Goal: Information Seeking & Learning: Learn about a topic

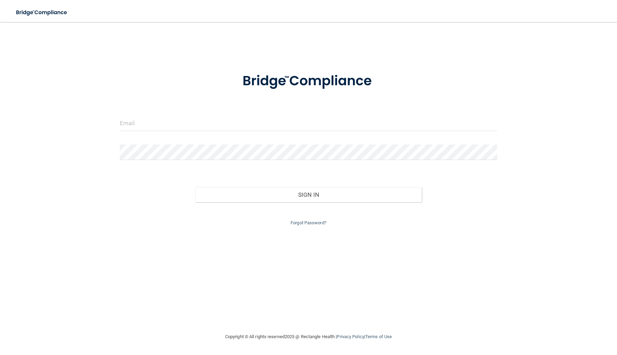
click at [231, 133] on div at bounding box center [309, 126] width 388 height 21
click at [207, 126] on input "email" at bounding box center [308, 123] width 377 height 15
click at [218, 131] on input "email" at bounding box center [308, 123] width 377 height 15
type input "[EMAIL_ADDRESS][DOMAIN_NAME]"
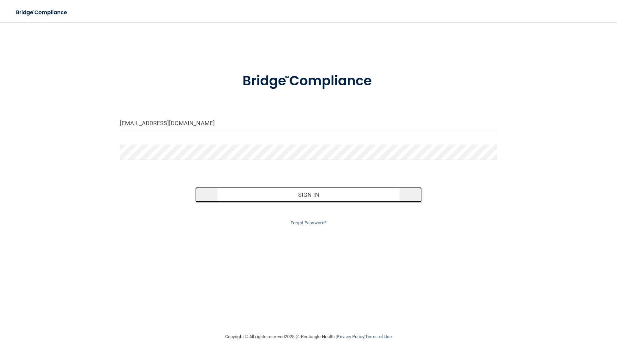
click at [279, 199] on button "Sign In" at bounding box center [308, 194] width 226 height 15
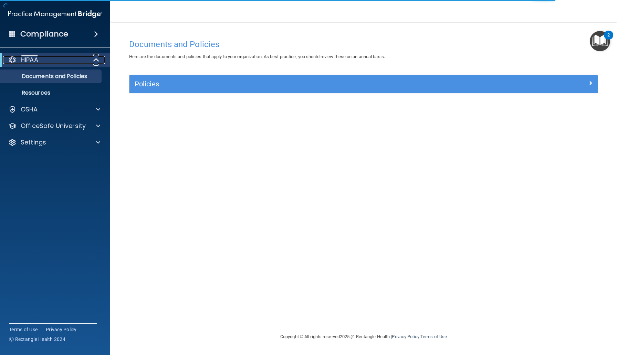
click at [70, 62] on div "HIPAA" at bounding box center [45, 60] width 85 height 8
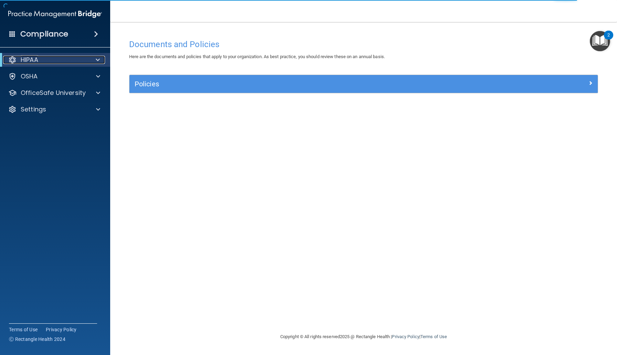
click at [99, 57] on span at bounding box center [98, 60] width 4 height 8
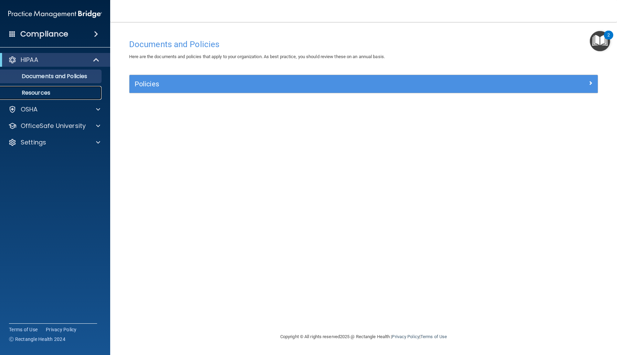
click at [19, 88] on link "Resources" at bounding box center [47, 93] width 108 height 14
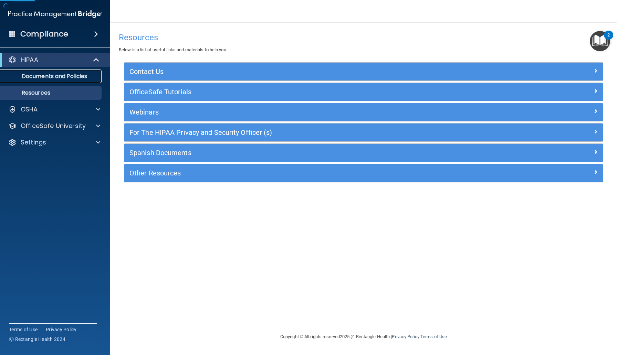
click at [27, 77] on p "Documents and Policies" at bounding box center [51, 76] width 94 height 7
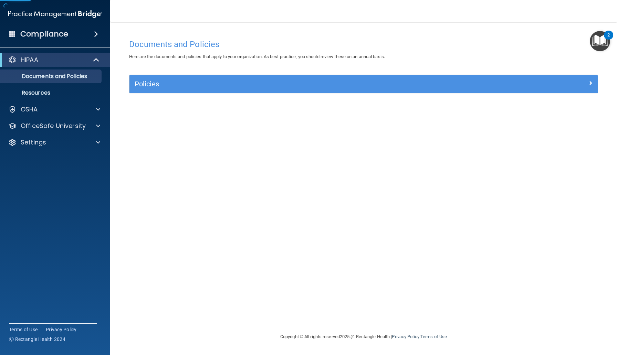
click at [158, 74] on div "Documents and Policies Here are the documents and policies that apply to your o…" at bounding box center [363, 184] width 479 height 297
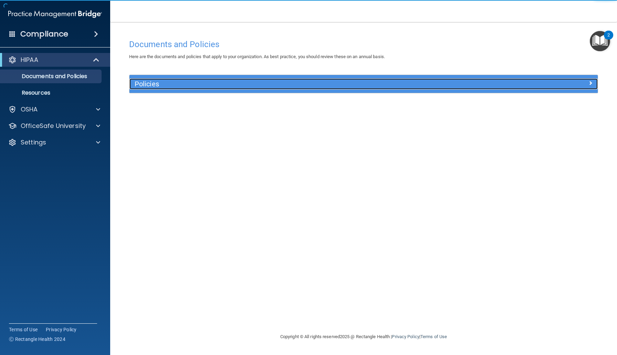
click at [156, 81] on h5 "Policies" at bounding box center [305, 84] width 341 height 8
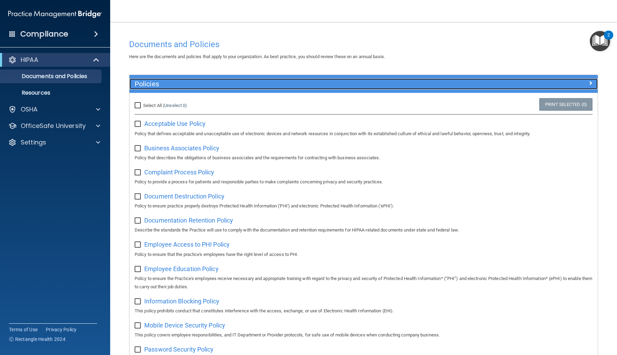
click at [156, 81] on h5 "Policies" at bounding box center [305, 84] width 341 height 8
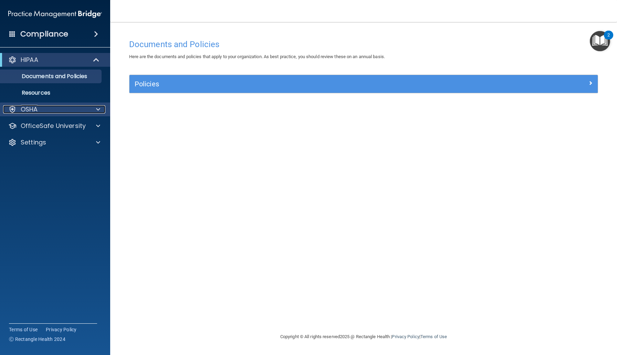
click at [98, 112] on span at bounding box center [98, 109] width 4 height 8
click at [85, 115] on div "OSHA" at bounding box center [55, 110] width 111 height 14
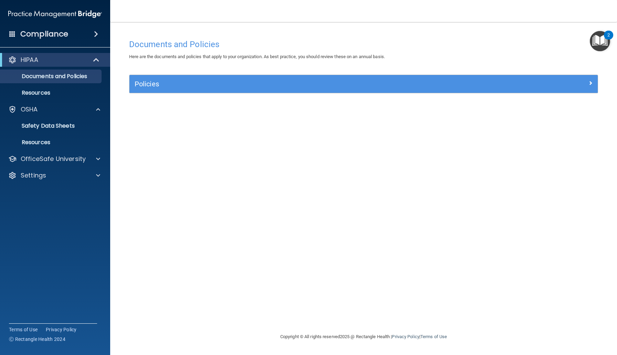
click at [58, 10] on img at bounding box center [55, 14] width 94 height 14
click at [54, 158] on p "OfficeSafe University" at bounding box center [53, 159] width 65 height 8
click at [46, 180] on link "HIPAA Training" at bounding box center [47, 176] width 108 height 14
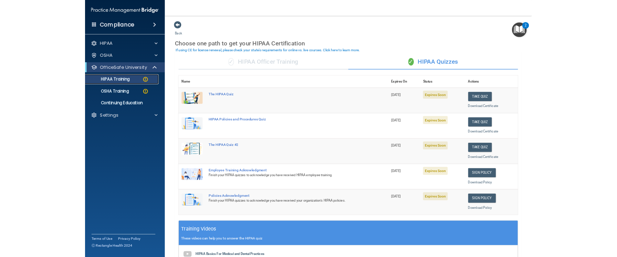
scroll to position [163, 0]
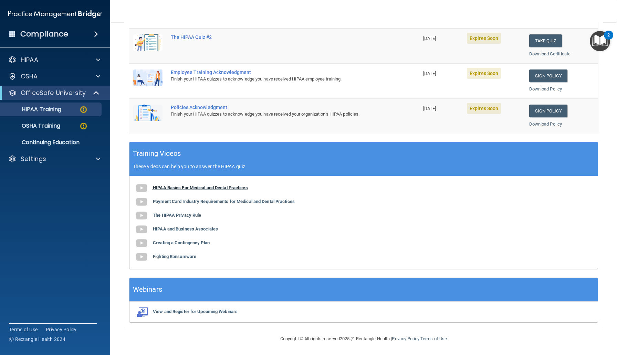
click at [181, 189] on b "HIPAA Basics For Medical and Dental Practices" at bounding box center [200, 187] width 95 height 5
click at [211, 201] on b "Payment Card Industry Requirements for Medical and Dental Practices" at bounding box center [224, 201] width 142 height 5
click at [184, 216] on b "The HIPAA Privacy Rule" at bounding box center [177, 215] width 48 height 5
click at [193, 246] on div "HIPAA Basics For Medical and Dental Practices Payment Card Industry Requirement…" at bounding box center [363, 222] width 468 height 93
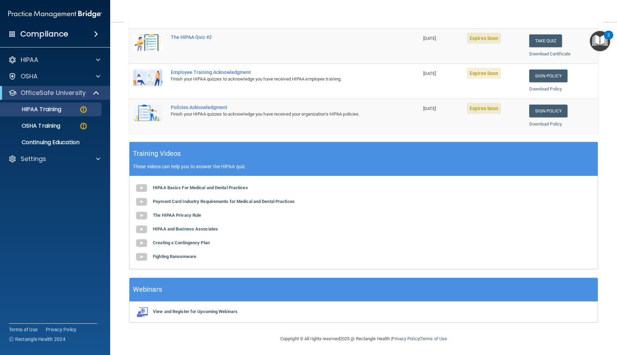
click at [193, 240] on div "HIPAA Basics For Medical and Dental Practices Payment Card Industry Requirement…" at bounding box center [363, 222] width 468 height 93
click at [193, 239] on div "HIPAA Basics For Medical and Dental Practices Payment Card Industry Requirement…" at bounding box center [363, 222] width 468 height 93
click at [193, 242] on b "Creating a Contingency Plan" at bounding box center [181, 242] width 57 height 5
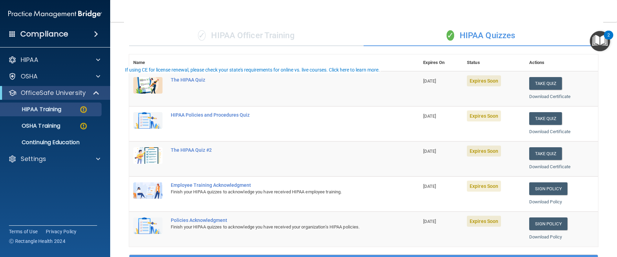
scroll to position [0, 0]
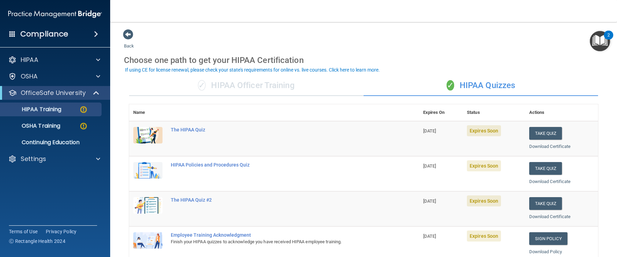
click at [260, 91] on div "✓ HIPAA Officer Training" at bounding box center [246, 85] width 235 height 21
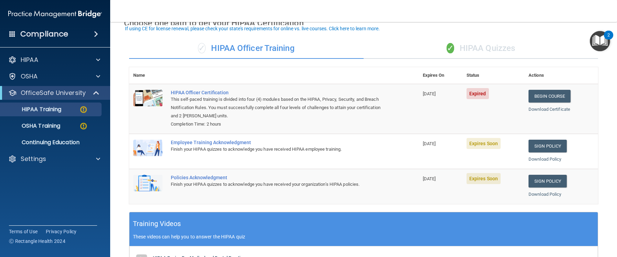
scroll to position [43, 0]
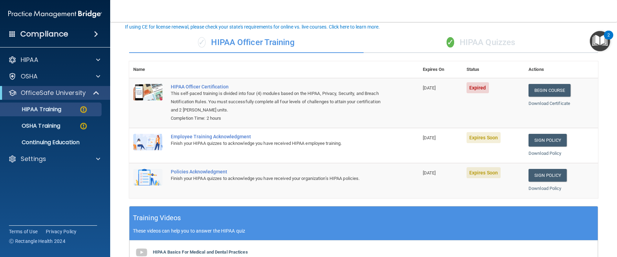
click at [434, 36] on div "✓ HIPAA Quizzes" at bounding box center [481, 42] width 235 height 21
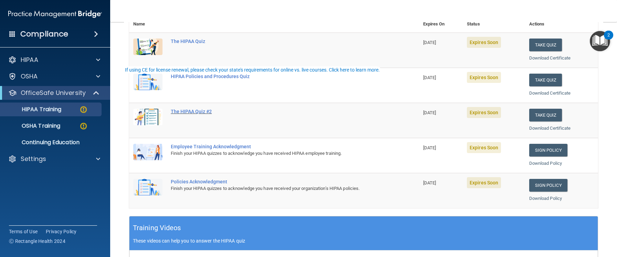
scroll to position [0, 0]
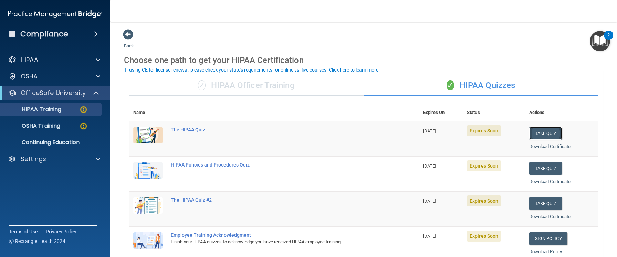
click at [546, 129] on button "Take Quiz" at bounding box center [545, 133] width 33 height 13
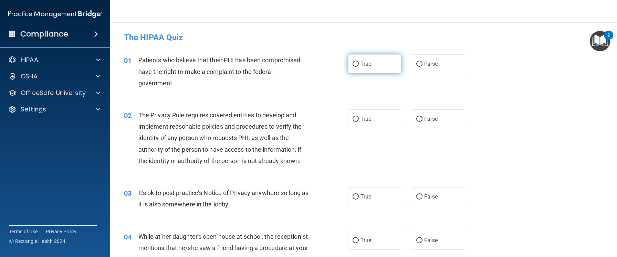
click at [364, 67] on span "True" at bounding box center [366, 64] width 11 height 7
click at [359, 67] on input "True" at bounding box center [356, 64] width 6 height 5
radio input "true"
click at [382, 134] on div "02 The Privacy Rule requires covered entities to develop and implement reasonab…" at bounding box center [364, 140] width 490 height 78
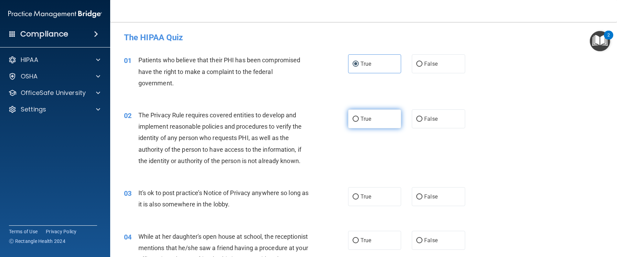
click at [381, 128] on label "True" at bounding box center [374, 119] width 53 height 19
click at [359, 122] on input "True" at bounding box center [356, 119] width 6 height 5
radio input "true"
click at [442, 191] on label "False" at bounding box center [438, 196] width 53 height 19
click at [423, 195] on input "False" at bounding box center [419, 197] width 6 height 5
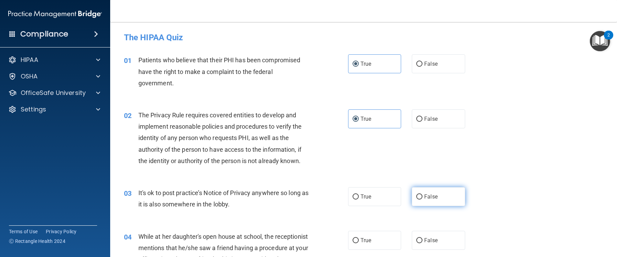
radio input "true"
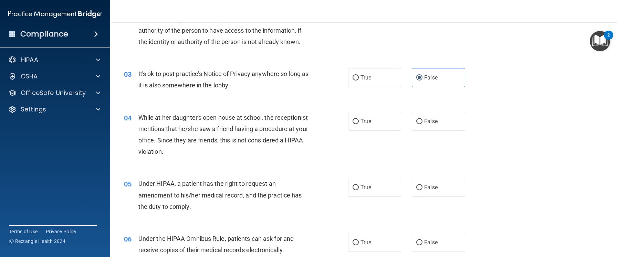
scroll to position [122, 0]
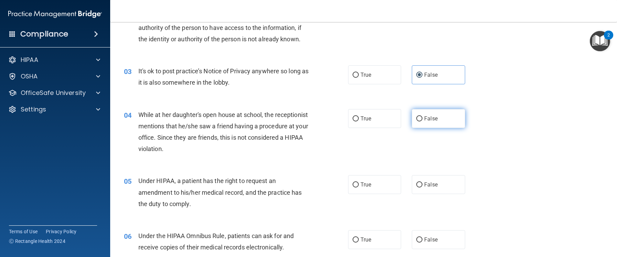
click at [432, 124] on label "False" at bounding box center [438, 118] width 53 height 19
click at [423, 122] on input "False" at bounding box center [419, 118] width 6 height 5
radio input "true"
click at [448, 178] on label "False" at bounding box center [438, 184] width 53 height 19
click at [423, 183] on input "False" at bounding box center [419, 185] width 6 height 5
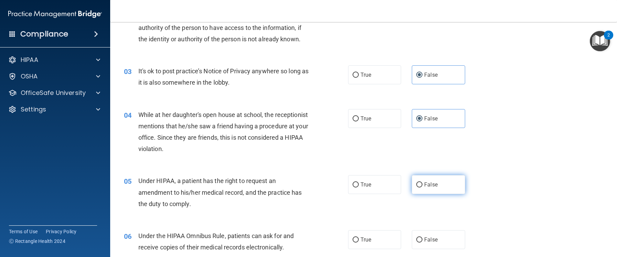
radio input "true"
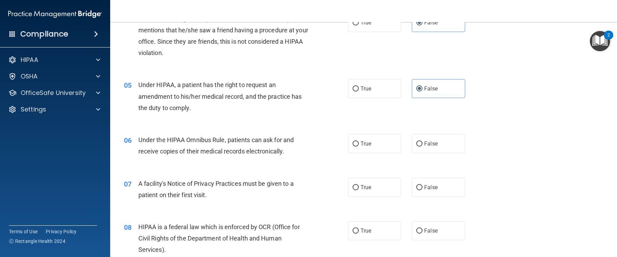
scroll to position [224, 0]
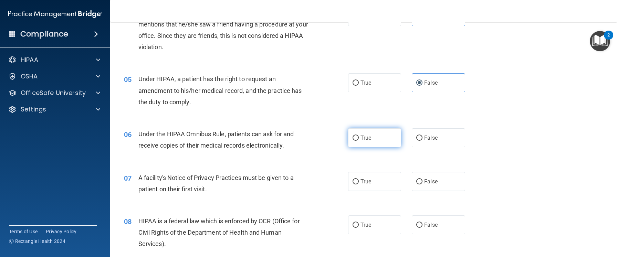
click at [379, 137] on label "True" at bounding box center [374, 137] width 53 height 19
click at [359, 137] on input "True" at bounding box center [356, 138] width 6 height 5
radio input "true"
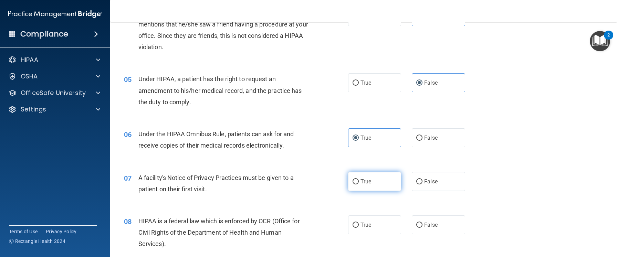
click at [378, 179] on label "True" at bounding box center [374, 181] width 53 height 19
click at [359, 179] on input "True" at bounding box center [356, 181] width 6 height 5
radio input "true"
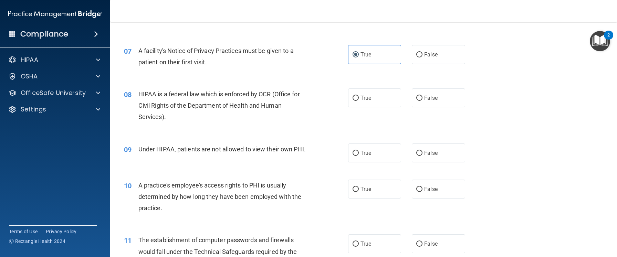
scroll to position [354, 0]
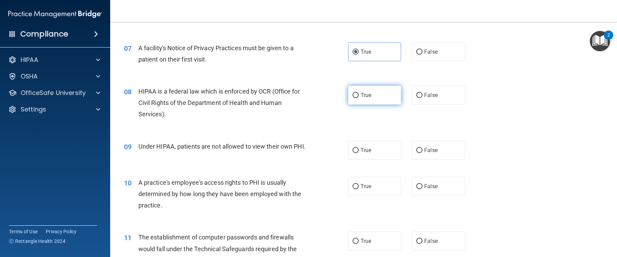
click at [393, 98] on label "True" at bounding box center [374, 95] width 53 height 19
click at [359, 98] on input "True" at bounding box center [356, 95] width 6 height 5
radio input "true"
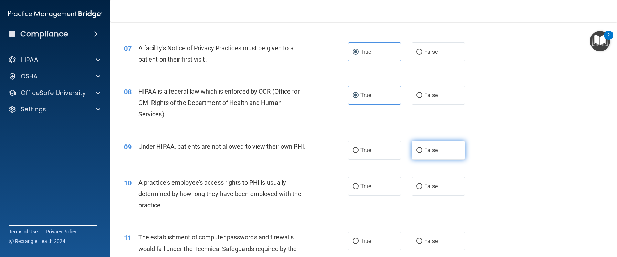
click at [428, 152] on span "False" at bounding box center [430, 150] width 13 height 7
click at [423, 152] on input "False" at bounding box center [419, 150] width 6 height 5
radio input "true"
click at [432, 192] on label "False" at bounding box center [438, 186] width 53 height 19
click at [423, 189] on input "False" at bounding box center [419, 186] width 6 height 5
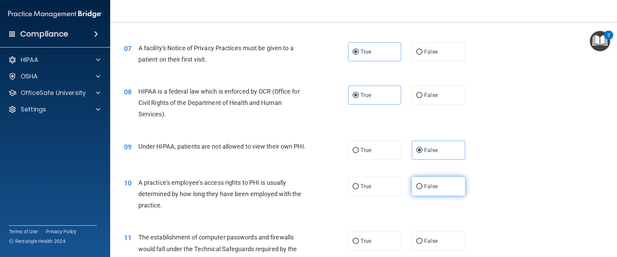
radio input "true"
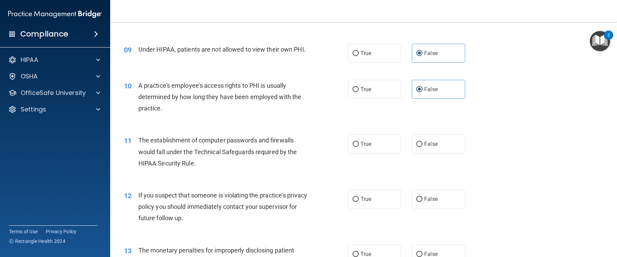
scroll to position [456, 0]
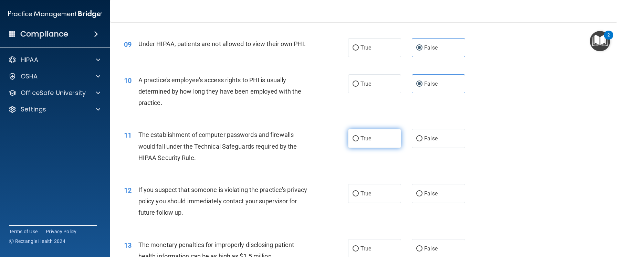
click at [379, 138] on label "True" at bounding box center [374, 138] width 53 height 19
click at [359, 138] on input "True" at bounding box center [356, 138] width 6 height 5
radio input "true"
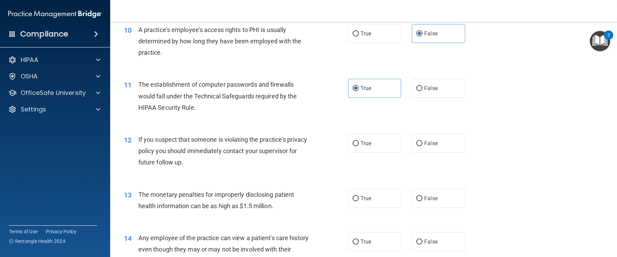
scroll to position [508, 0]
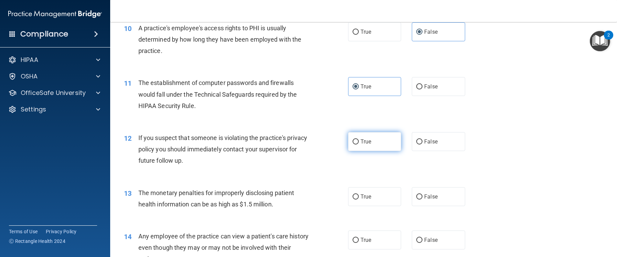
click at [378, 143] on label "True" at bounding box center [374, 141] width 53 height 19
click at [359, 143] on input "True" at bounding box center [356, 141] width 6 height 5
radio input "true"
click at [382, 190] on label "True" at bounding box center [374, 196] width 53 height 19
click at [359, 195] on input "True" at bounding box center [356, 197] width 6 height 5
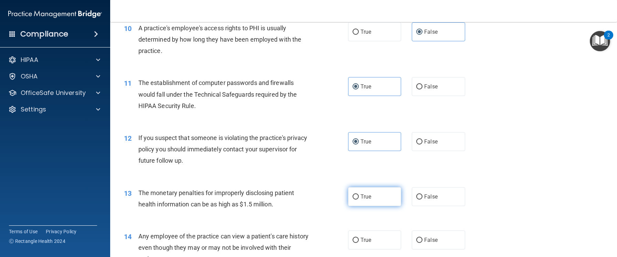
radio input "true"
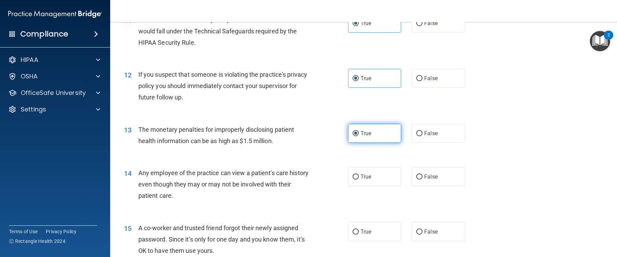
scroll to position [578, 0]
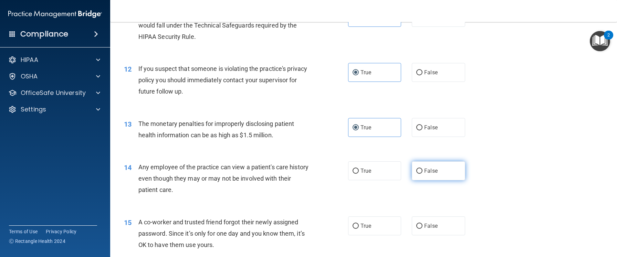
click at [439, 163] on label "False" at bounding box center [438, 171] width 53 height 19
click at [423, 169] on input "False" at bounding box center [419, 171] width 6 height 5
radio input "true"
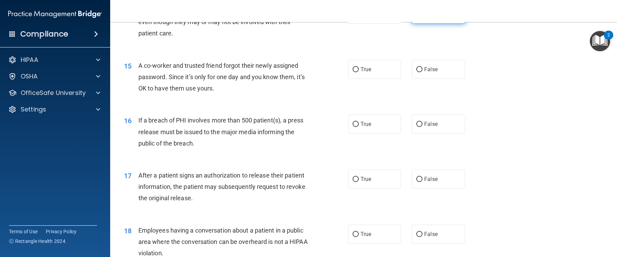
scroll to position [735, 0]
click at [433, 72] on label "False" at bounding box center [438, 68] width 53 height 19
click at [423, 72] on input "False" at bounding box center [419, 68] width 6 height 5
radio input "true"
click at [387, 119] on label "True" at bounding box center [374, 123] width 53 height 19
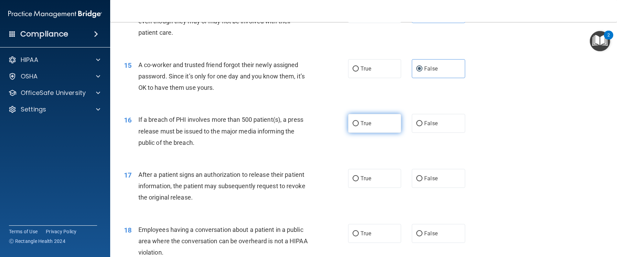
click at [359, 121] on input "True" at bounding box center [356, 123] width 6 height 5
radio input "true"
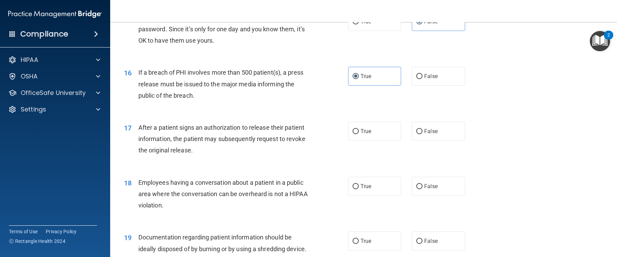
scroll to position [783, 0]
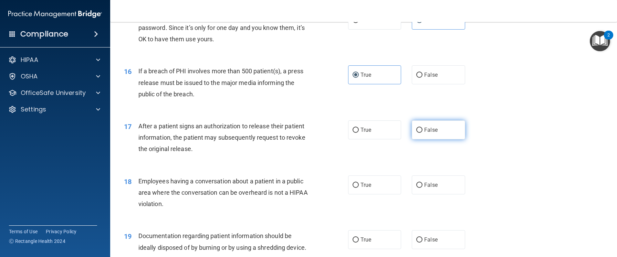
click at [423, 129] on label "False" at bounding box center [438, 130] width 53 height 19
click at [423, 129] on input "False" at bounding box center [419, 130] width 6 height 5
radio input "true"
click at [384, 134] on label "True" at bounding box center [374, 130] width 53 height 19
click at [359, 133] on input "True" at bounding box center [356, 130] width 6 height 5
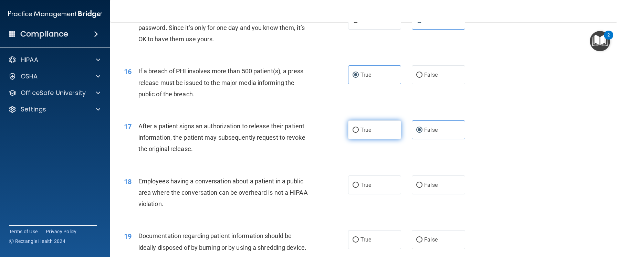
radio input "true"
radio input "false"
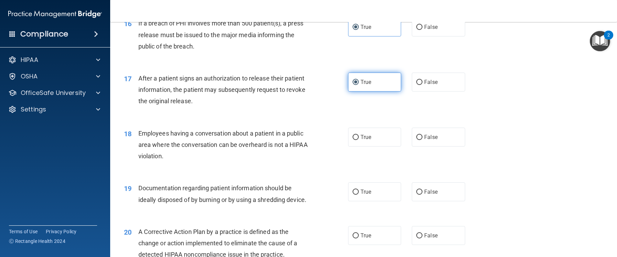
scroll to position [841, 0]
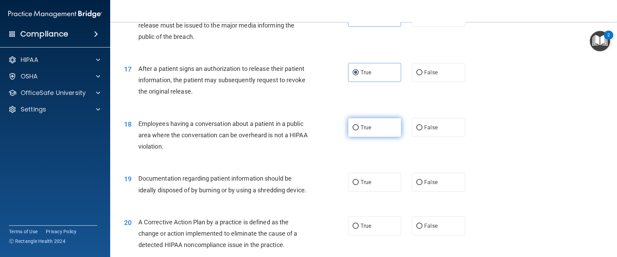
click at [387, 127] on label "True" at bounding box center [374, 127] width 53 height 19
click at [359, 127] on input "True" at bounding box center [356, 127] width 6 height 5
radio input "true"
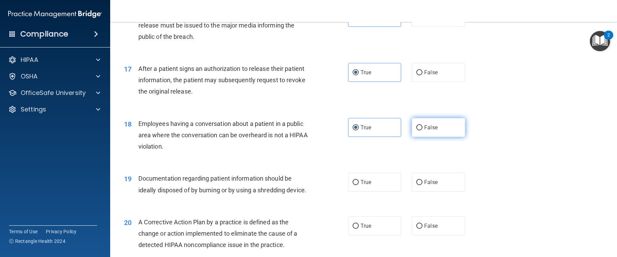
click at [419, 126] on input "False" at bounding box center [419, 127] width 6 height 5
radio input "true"
radio input "false"
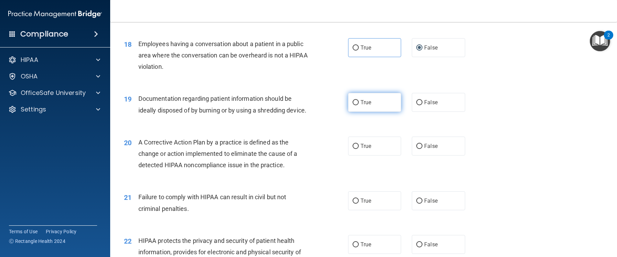
scroll to position [922, 0]
click at [370, 101] on span "True" at bounding box center [366, 101] width 11 height 7
click at [359, 101] on input "True" at bounding box center [356, 101] width 6 height 5
radio input "true"
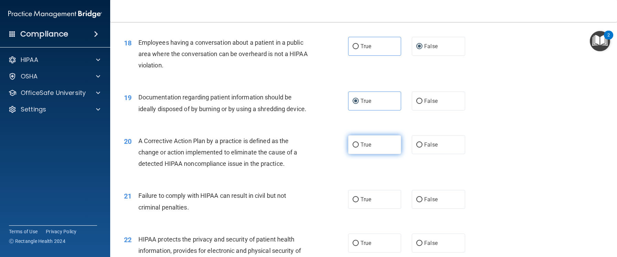
click at [373, 146] on label "True" at bounding box center [374, 144] width 53 height 19
click at [359, 146] on input "True" at bounding box center [356, 145] width 6 height 5
radio input "true"
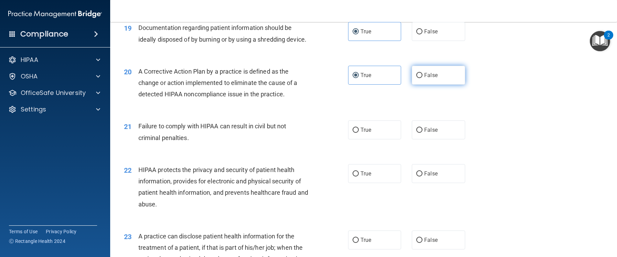
scroll to position [1014, 0]
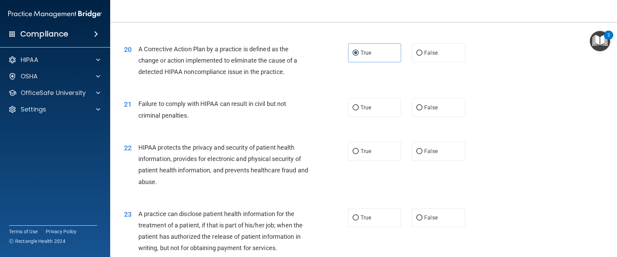
click at [435, 96] on div "21 Failure to comply with HIPAA can result in civil but not criminal penalties.…" at bounding box center [364, 111] width 490 height 43
click at [437, 104] on label "False" at bounding box center [438, 107] width 53 height 19
click at [423, 105] on input "False" at bounding box center [419, 107] width 6 height 5
radio input "true"
click at [367, 153] on span "True" at bounding box center [366, 151] width 11 height 7
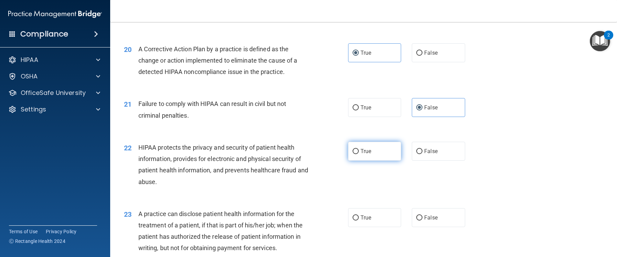
click at [359, 153] on input "True" at bounding box center [356, 151] width 6 height 5
radio input "true"
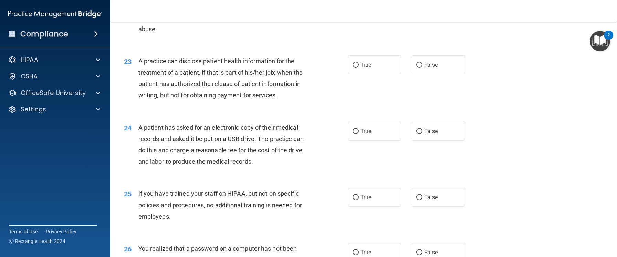
scroll to position [1192, 0]
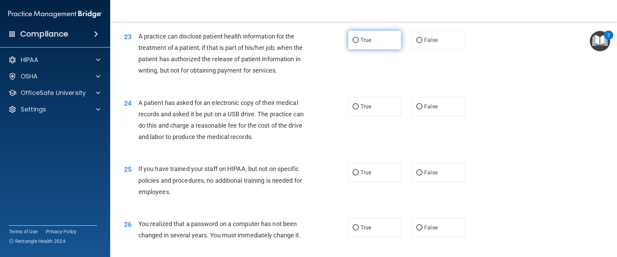
click at [367, 42] on span "True" at bounding box center [366, 40] width 11 height 7
click at [359, 42] on input "True" at bounding box center [356, 40] width 6 height 5
radio input "true"
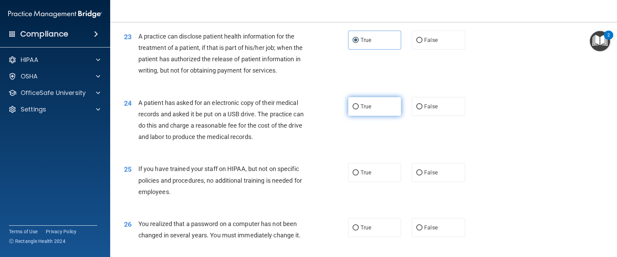
click at [385, 101] on label "True" at bounding box center [374, 106] width 53 height 19
click at [359, 104] on input "True" at bounding box center [356, 106] width 6 height 5
radio input "true"
click at [423, 42] on label "False" at bounding box center [438, 40] width 53 height 19
click at [423, 42] on input "False" at bounding box center [419, 40] width 6 height 5
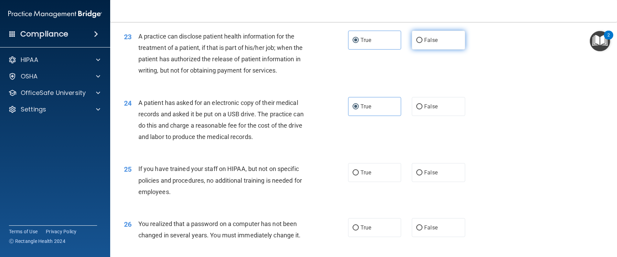
radio input "true"
radio input "false"
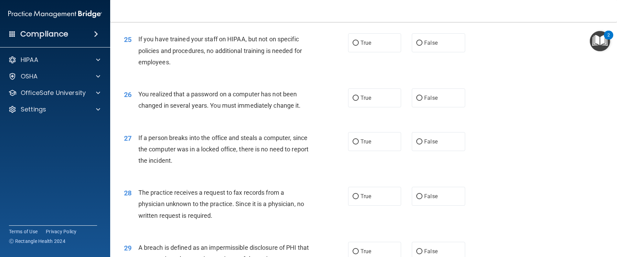
scroll to position [1325, 0]
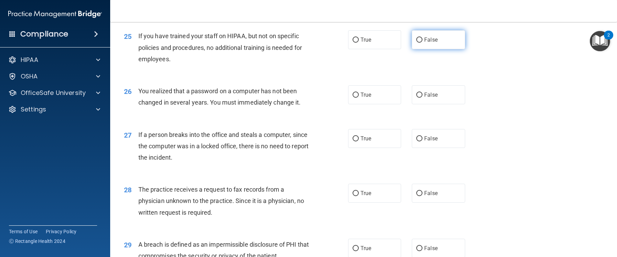
click at [455, 44] on label "False" at bounding box center [438, 39] width 53 height 19
click at [423, 43] on input "False" at bounding box center [419, 40] width 6 height 5
radio input "true"
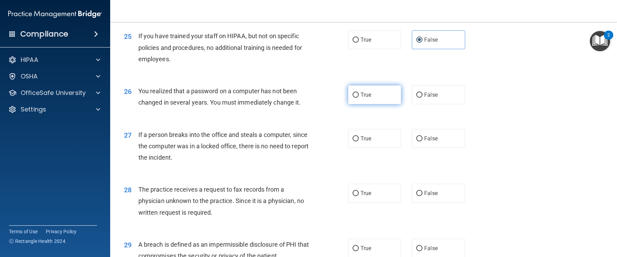
click at [388, 100] on label "True" at bounding box center [374, 94] width 53 height 19
click at [359, 98] on input "True" at bounding box center [356, 95] width 6 height 5
radio input "true"
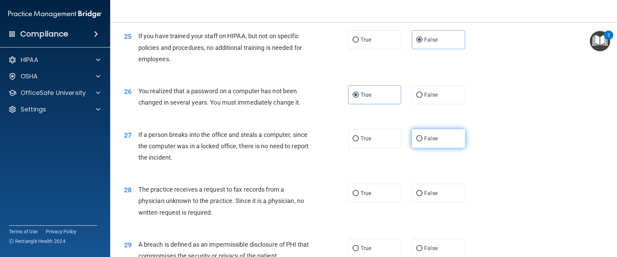
click at [427, 132] on label "False" at bounding box center [438, 138] width 53 height 19
click at [423, 136] on input "False" at bounding box center [419, 138] width 6 height 5
radio input "true"
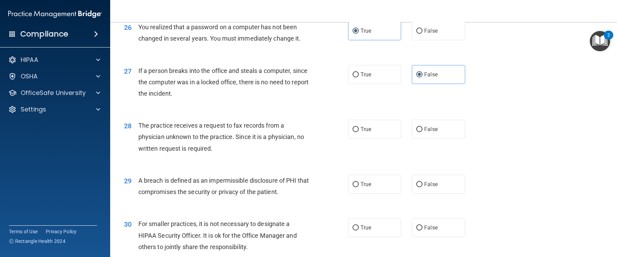
scroll to position [1415, 0]
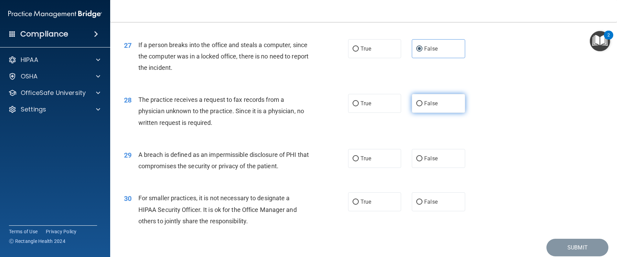
click at [441, 104] on label "False" at bounding box center [438, 103] width 53 height 19
click at [423, 104] on input "False" at bounding box center [419, 103] width 6 height 5
radio input "true"
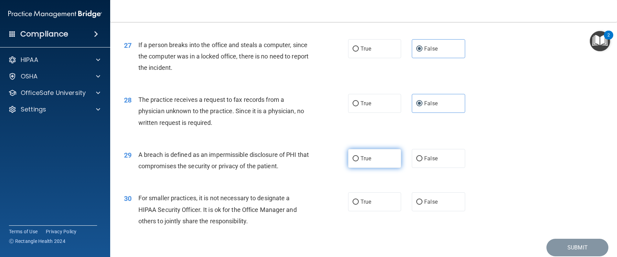
click at [383, 154] on label "True" at bounding box center [374, 158] width 53 height 19
click at [359, 156] on input "True" at bounding box center [356, 158] width 6 height 5
radio input "true"
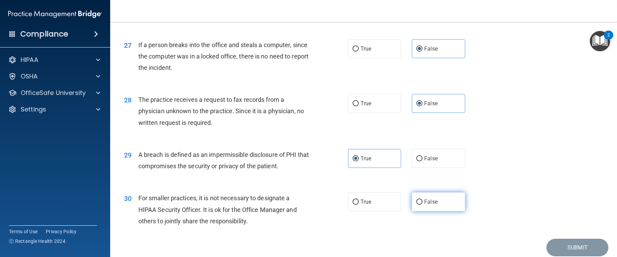
click at [430, 196] on label "False" at bounding box center [438, 202] width 53 height 19
click at [423, 200] on input "False" at bounding box center [419, 202] width 6 height 5
radio input "true"
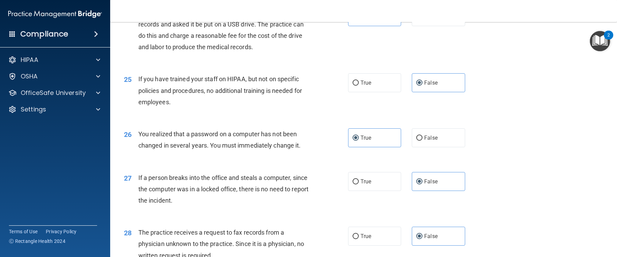
scroll to position [1442, 0]
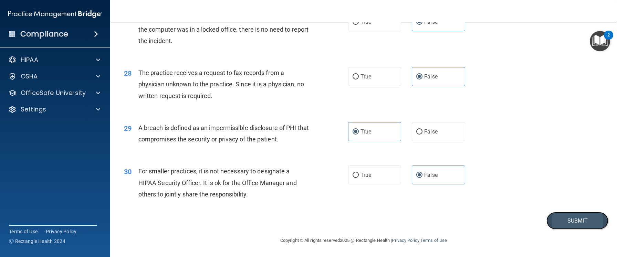
click at [547, 220] on button "Submit" at bounding box center [578, 221] width 62 height 18
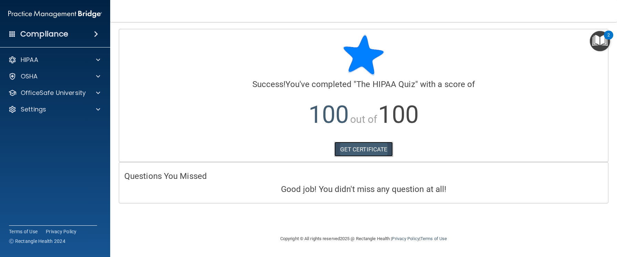
click at [377, 155] on link "GET CERTIFICATE" at bounding box center [363, 149] width 59 height 15
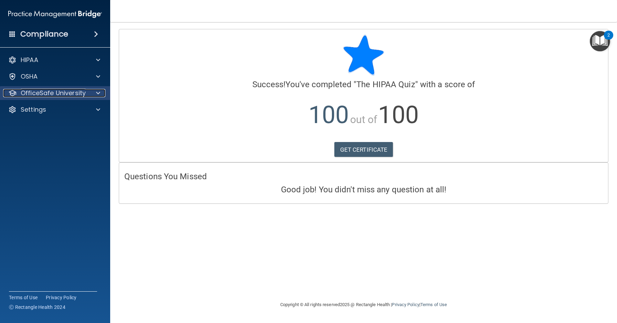
click at [71, 95] on p "OfficeSafe University" at bounding box center [53, 93] width 65 height 8
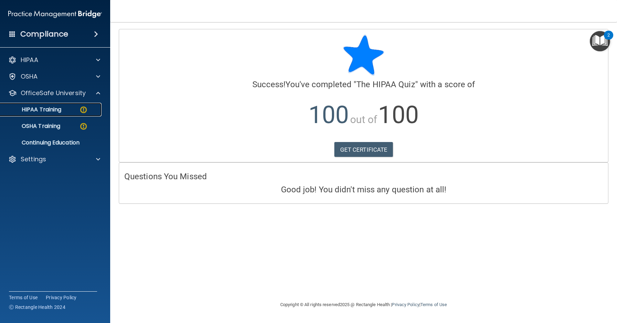
click at [59, 112] on p "HIPAA Training" at bounding box center [32, 109] width 57 height 7
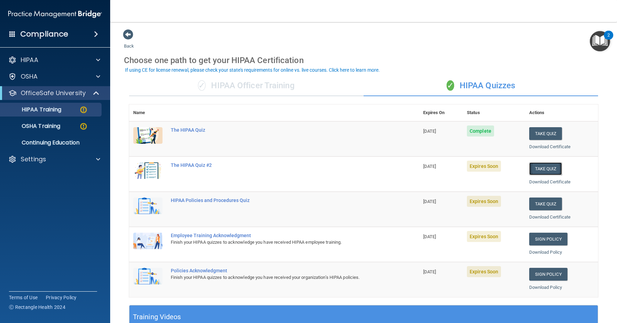
click at [551, 165] on button "Take Quiz" at bounding box center [545, 168] width 33 height 13
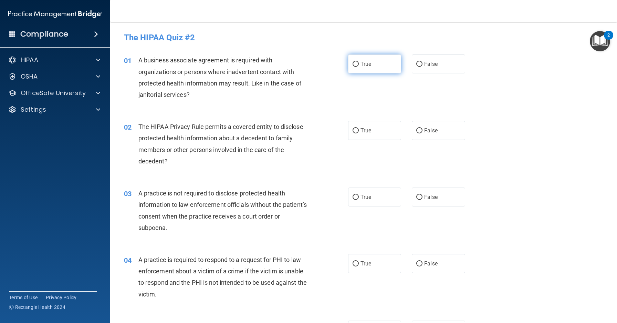
click at [379, 71] on label "True" at bounding box center [374, 63] width 53 height 19
click at [359, 67] on input "True" at bounding box center [356, 64] width 6 height 5
radio input "true"
click at [384, 132] on label "True" at bounding box center [374, 130] width 53 height 19
click at [359, 132] on input "True" at bounding box center [356, 130] width 6 height 5
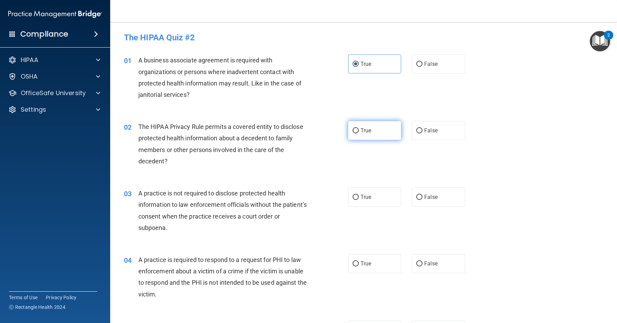
radio input "true"
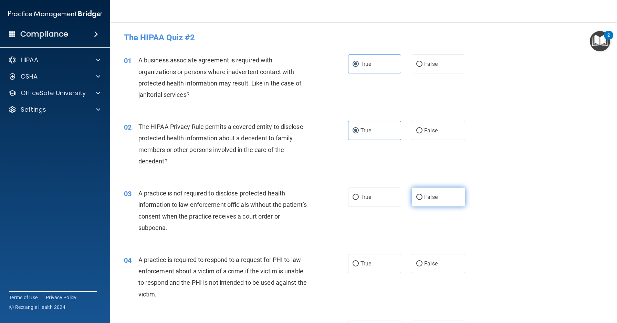
click at [449, 197] on label "False" at bounding box center [438, 196] width 53 height 19
click at [423, 197] on input "False" at bounding box center [419, 197] width 6 height 5
radio input "true"
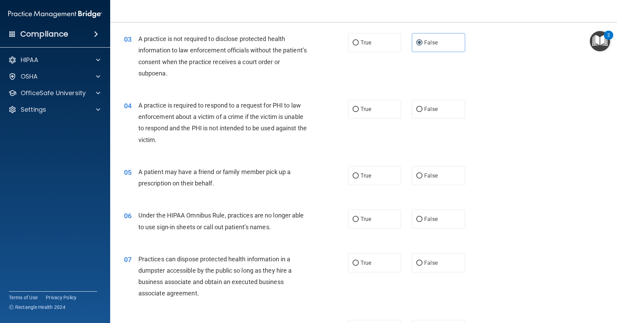
scroll to position [152, 0]
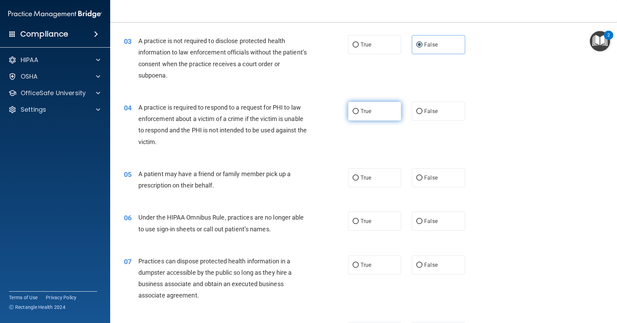
click at [376, 113] on label "True" at bounding box center [374, 111] width 53 height 19
click at [359, 113] on input "True" at bounding box center [356, 111] width 6 height 5
radio input "true"
click at [419, 175] on input "False" at bounding box center [419, 177] width 6 height 5
radio input "true"
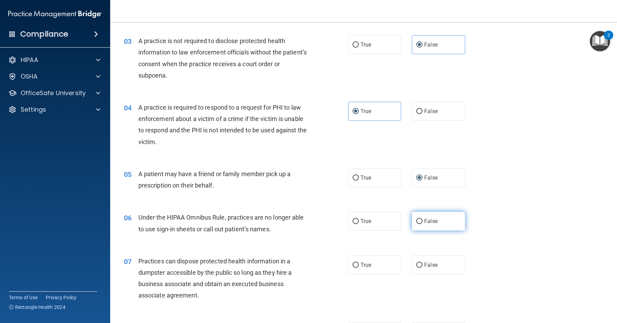
click at [433, 216] on label "False" at bounding box center [438, 220] width 53 height 19
click at [423, 219] on input "False" at bounding box center [419, 221] width 6 height 5
radio input "true"
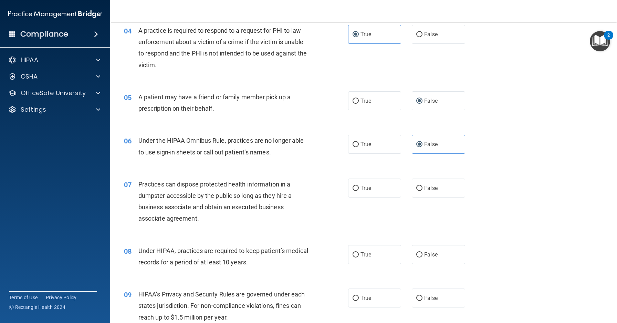
scroll to position [229, 0]
click at [449, 189] on label "False" at bounding box center [438, 187] width 53 height 19
click at [423, 189] on input "False" at bounding box center [419, 187] width 6 height 5
radio input "true"
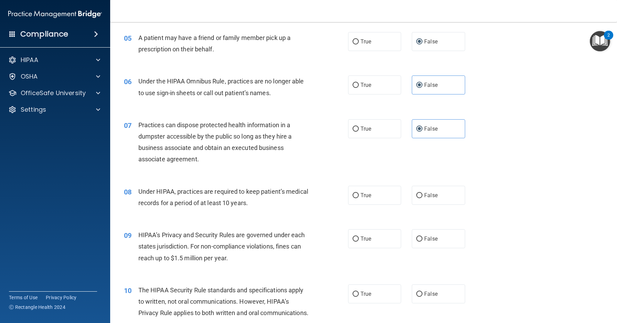
scroll to position [289, 0]
click at [375, 193] on label "True" at bounding box center [374, 194] width 53 height 19
click at [359, 193] on input "True" at bounding box center [356, 194] width 6 height 5
radio input "true"
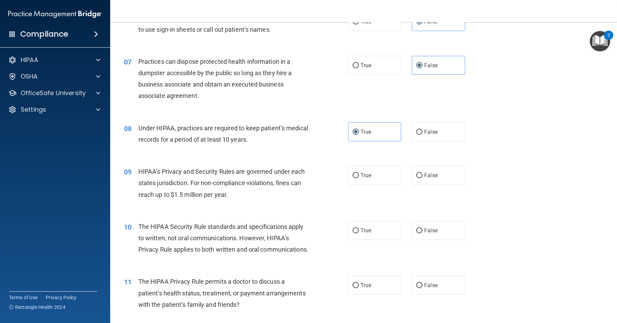
scroll to position [352, 0]
click at [444, 131] on label "False" at bounding box center [438, 131] width 53 height 19
click at [423, 131] on input "False" at bounding box center [419, 131] width 6 height 5
radio input "true"
radio input "false"
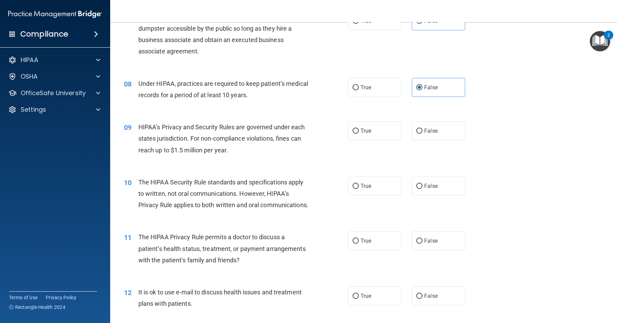
scroll to position [399, 0]
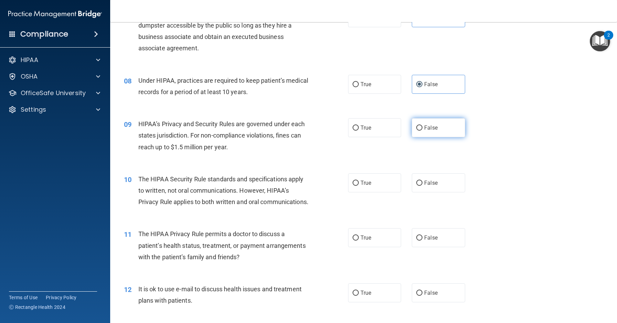
click at [427, 127] on span "False" at bounding box center [430, 127] width 13 height 7
click at [423, 127] on input "False" at bounding box center [419, 127] width 6 height 5
radio input "true"
click at [381, 180] on label "True" at bounding box center [374, 182] width 53 height 19
click at [359, 180] on input "True" at bounding box center [356, 182] width 6 height 5
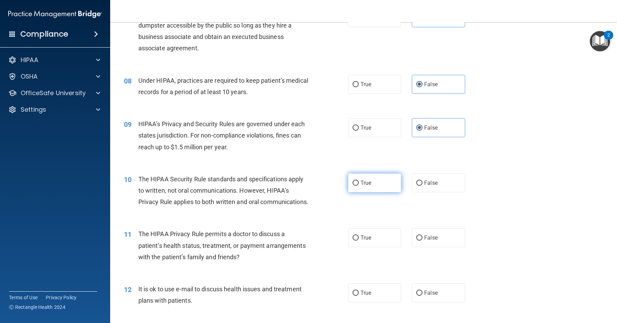
radio input "true"
click at [372, 244] on label "True" at bounding box center [374, 237] width 53 height 19
click at [359, 240] on input "True" at bounding box center [356, 237] width 6 height 5
radio input "true"
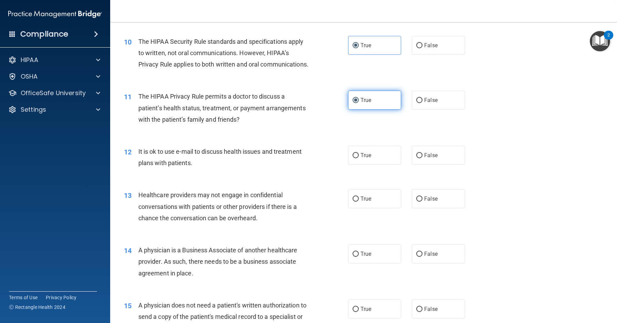
scroll to position [538, 0]
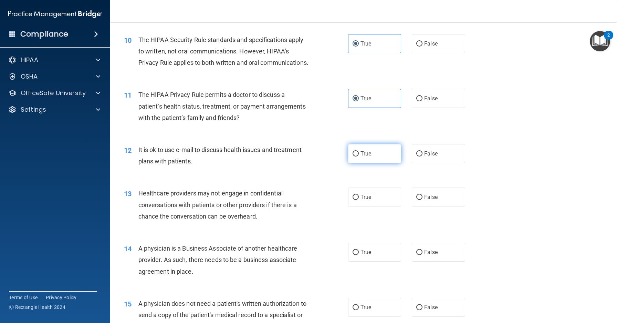
click at [383, 163] on label "True" at bounding box center [374, 153] width 53 height 19
click at [359, 156] on input "True" at bounding box center [356, 153] width 6 height 5
radio input "true"
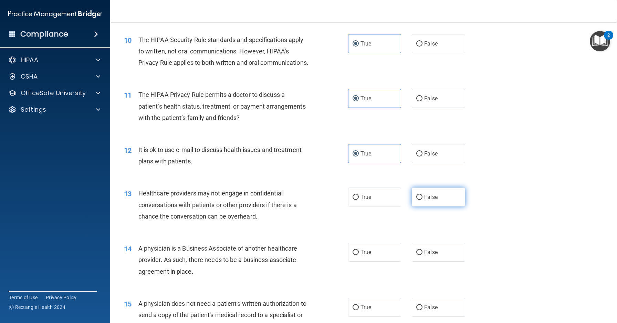
click at [434, 206] on label "False" at bounding box center [438, 196] width 53 height 19
click at [423, 200] on input "False" at bounding box center [419, 197] width 6 height 5
radio input "true"
click at [437, 259] on label "False" at bounding box center [438, 251] width 53 height 19
click at [423, 255] on input "False" at bounding box center [419, 252] width 6 height 5
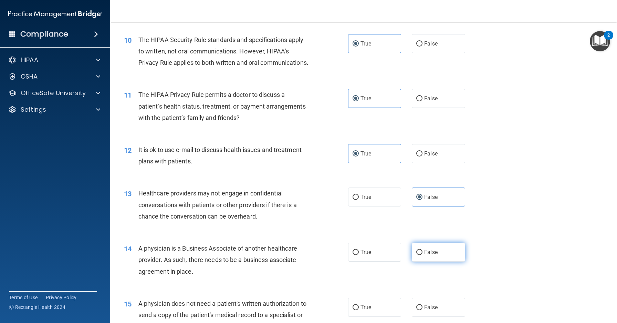
radio input "true"
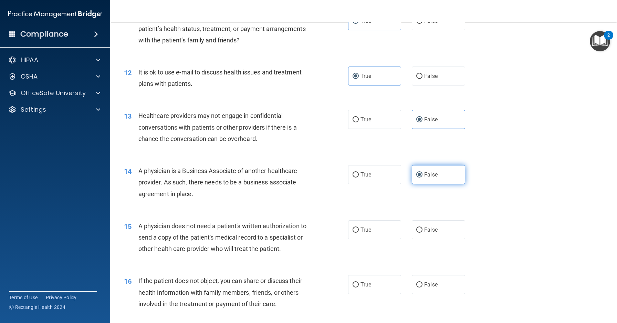
scroll to position [616, 0]
click at [385, 239] on label "True" at bounding box center [374, 229] width 53 height 19
click at [359, 232] on input "True" at bounding box center [356, 229] width 6 height 5
radio input "true"
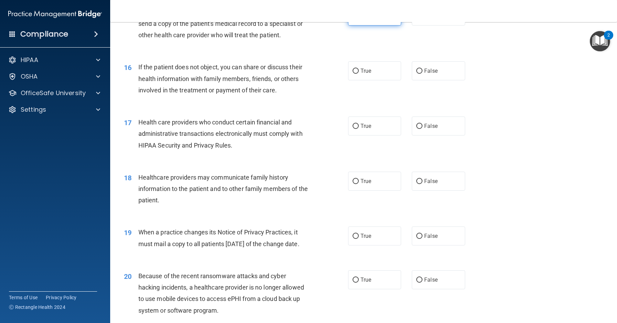
scroll to position [854, 0]
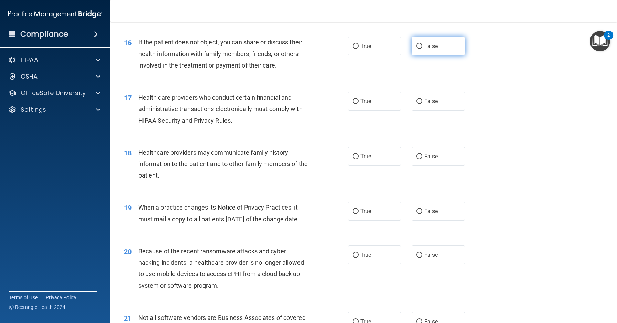
click at [431, 53] on label "False" at bounding box center [438, 46] width 53 height 19
click at [423, 49] on input "False" at bounding box center [419, 46] width 6 height 5
radio input "true"
click at [376, 105] on label "True" at bounding box center [374, 101] width 53 height 19
click at [359, 104] on input "True" at bounding box center [356, 101] width 6 height 5
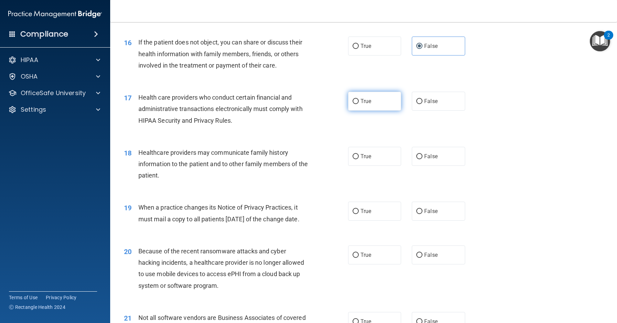
radio input "true"
click at [358, 158] on div "True False" at bounding box center [412, 156] width 128 height 19
click at [365, 49] on span "True" at bounding box center [366, 46] width 11 height 7
click at [359, 49] on input "True" at bounding box center [356, 46] width 6 height 5
radio input "true"
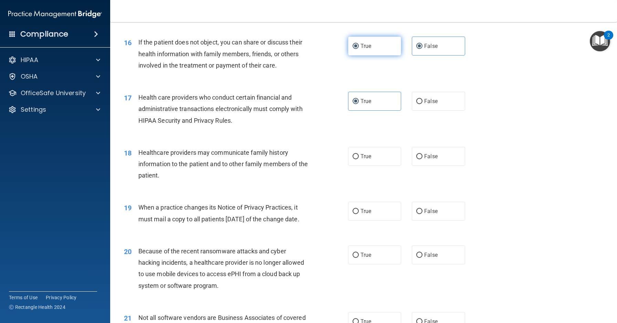
radio input "false"
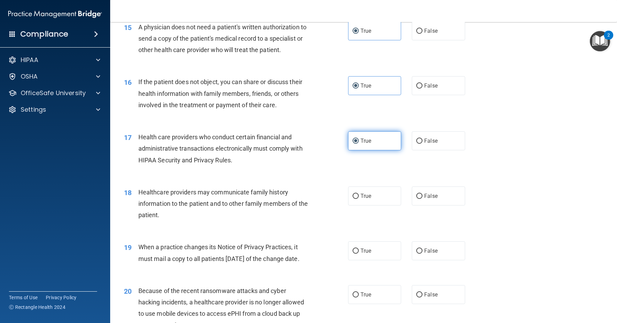
scroll to position [813, 0]
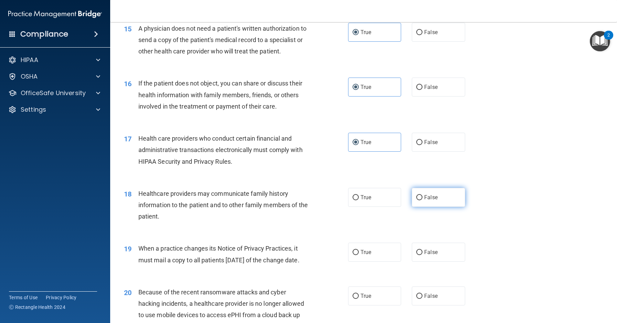
click at [436, 207] on label "False" at bounding box center [438, 197] width 53 height 19
click at [423, 200] on input "False" at bounding box center [419, 197] width 6 height 5
radio input "true"
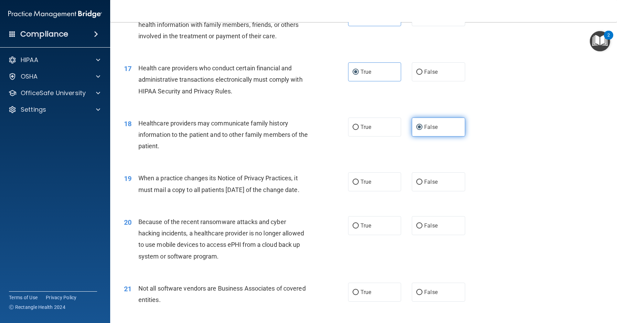
scroll to position [885, 0]
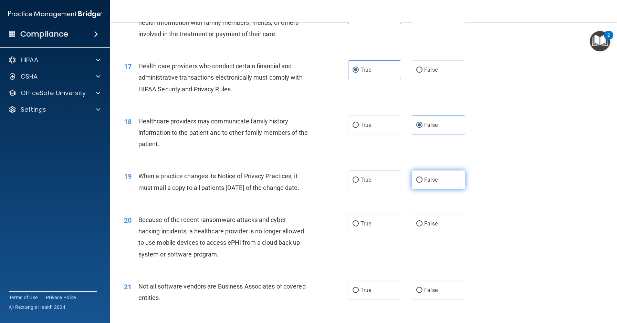
click at [420, 189] on label "False" at bounding box center [438, 179] width 53 height 19
click at [420, 183] on input "False" at bounding box center [419, 179] width 6 height 5
radio input "true"
click at [433, 233] on label "False" at bounding box center [438, 223] width 53 height 19
click at [423, 226] on input "False" at bounding box center [419, 223] width 6 height 5
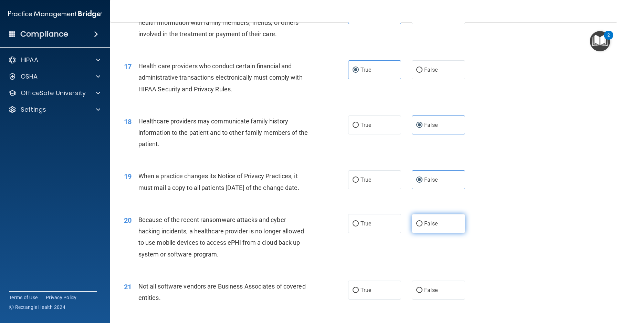
radio input "true"
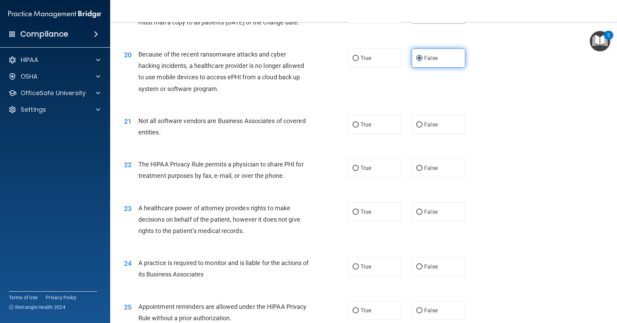
scroll to position [1062, 0]
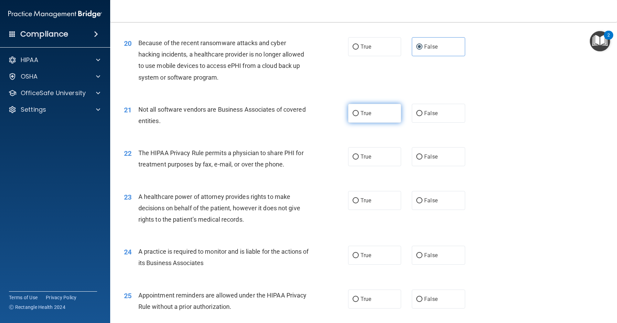
click at [384, 123] on label "True" at bounding box center [374, 113] width 53 height 19
click at [359, 116] on input "True" at bounding box center [356, 113] width 6 height 5
radio input "true"
click at [386, 166] on label "True" at bounding box center [374, 156] width 53 height 19
click at [359, 159] on input "True" at bounding box center [356, 156] width 6 height 5
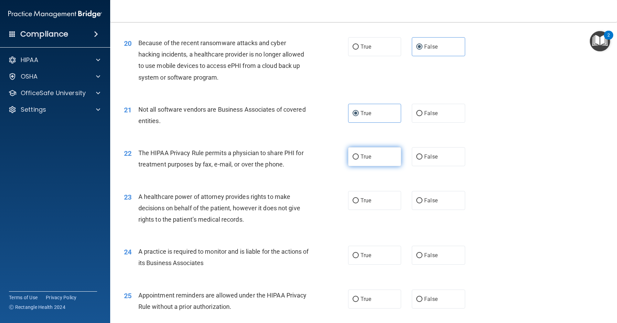
radio input "true"
click at [442, 210] on label "False" at bounding box center [438, 200] width 53 height 19
click at [423, 203] on input "False" at bounding box center [419, 200] width 6 height 5
radio input "true"
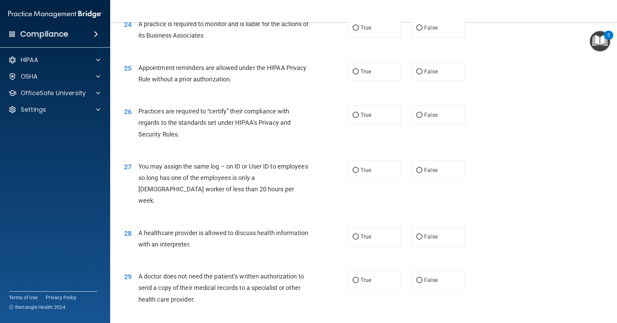
scroll to position [1284, 0]
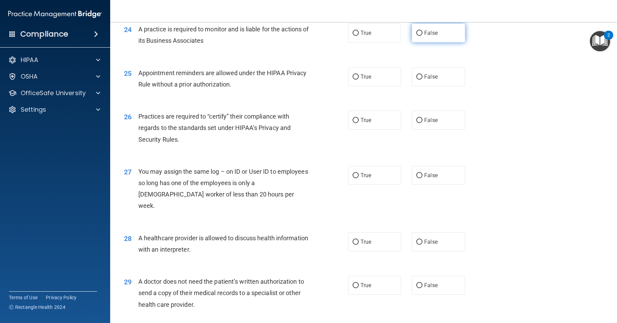
click at [433, 36] on span "False" at bounding box center [430, 33] width 13 height 7
click at [423, 36] on input "False" at bounding box center [419, 33] width 6 height 5
radio input "true"
click at [384, 86] on label "True" at bounding box center [374, 76] width 53 height 19
click at [359, 80] on input "True" at bounding box center [356, 76] width 6 height 5
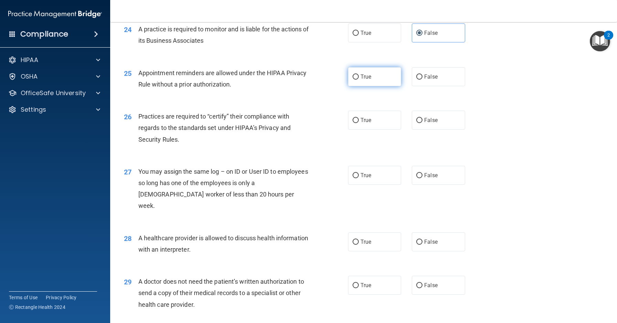
radio input "true"
click at [437, 129] on label "False" at bounding box center [438, 120] width 53 height 19
click at [423, 123] on input "False" at bounding box center [419, 120] width 6 height 5
radio input "true"
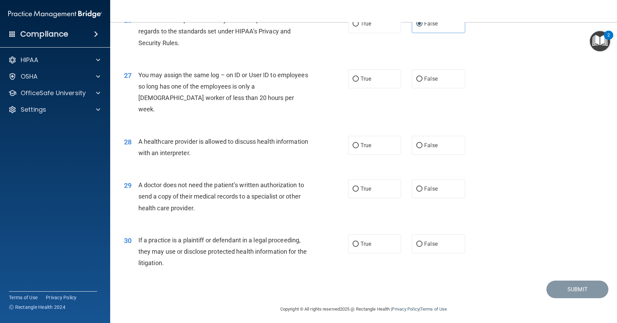
scroll to position [1379, 0]
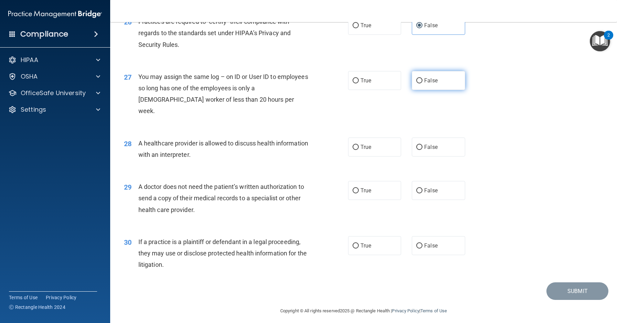
click at [437, 90] on label "False" at bounding box center [438, 80] width 53 height 19
click at [423, 83] on input "False" at bounding box center [419, 80] width 6 height 5
radio input "true"
click at [387, 156] on label "True" at bounding box center [374, 146] width 53 height 19
click at [359, 150] on input "True" at bounding box center [356, 147] width 6 height 5
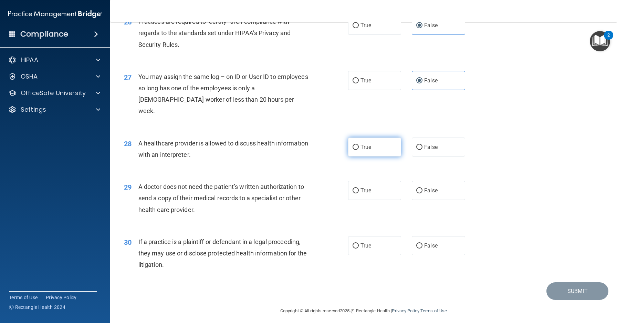
radio input "true"
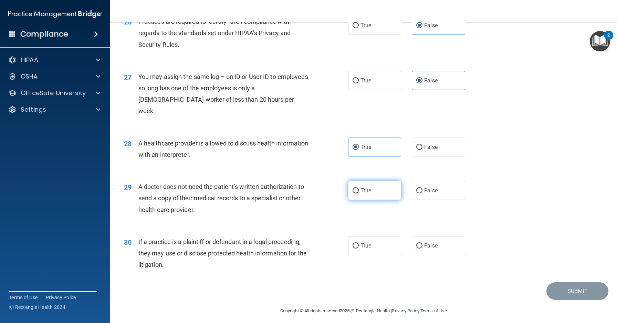
click at [374, 200] on label "True" at bounding box center [374, 190] width 53 height 19
click at [359, 193] on input "True" at bounding box center [356, 190] width 6 height 5
radio input "true"
click at [421, 253] on label "False" at bounding box center [438, 245] width 53 height 19
click at [421, 248] on input "False" at bounding box center [419, 245] width 6 height 5
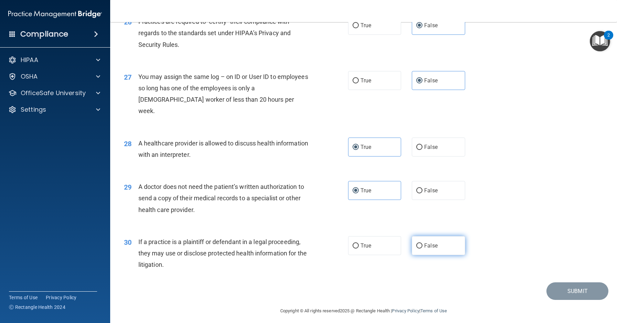
radio input "true"
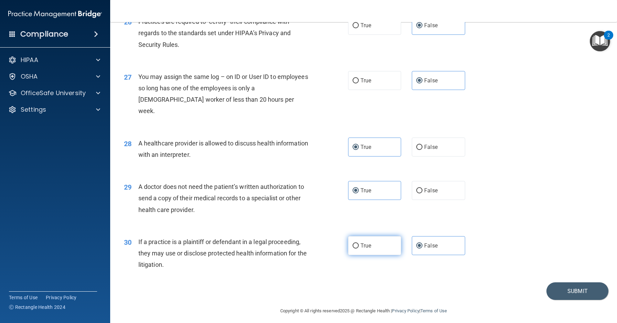
click at [371, 255] on label "True" at bounding box center [374, 245] width 53 height 19
click at [359, 248] on input "True" at bounding box center [356, 245] width 6 height 5
radio input "true"
radio input "false"
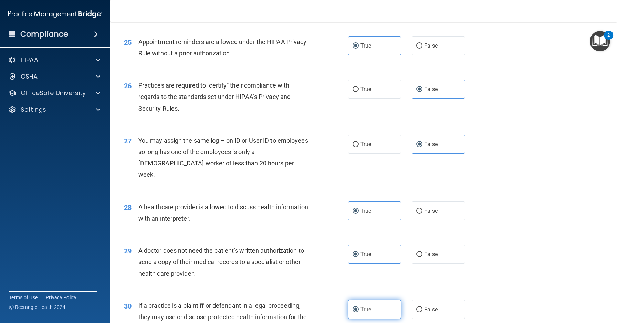
scroll to position [1395, 0]
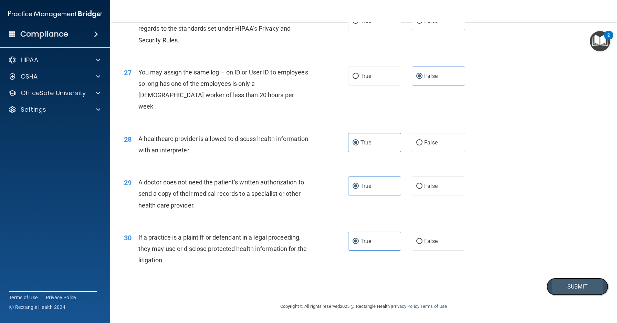
click at [553, 280] on button "Submit" at bounding box center [578, 287] width 62 height 18
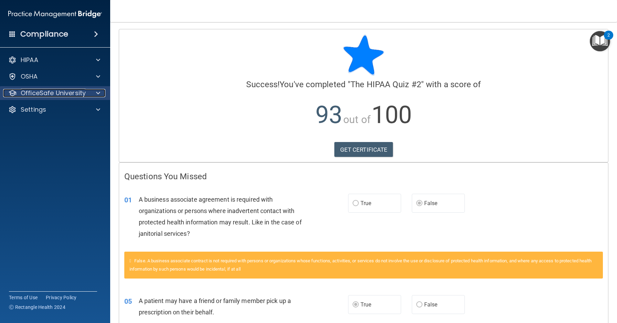
click at [92, 93] on div at bounding box center [97, 93] width 17 height 8
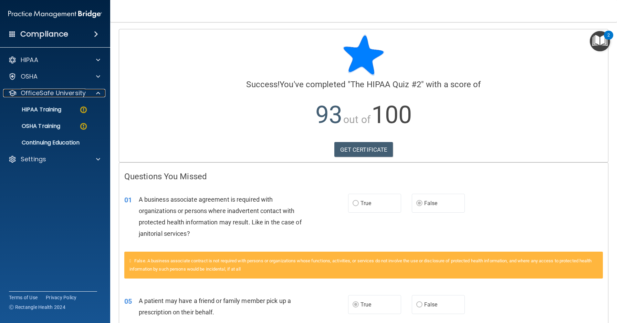
scroll to position [66, 0]
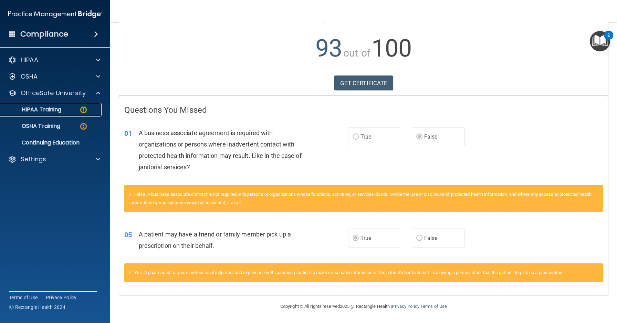
click at [76, 109] on div "HIPAA Training" at bounding box center [51, 109] width 94 height 7
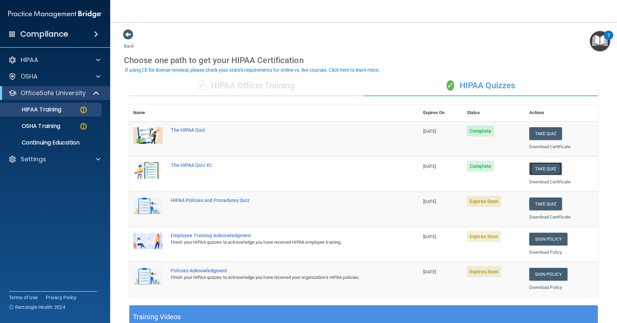
click at [541, 165] on button "Take Quiz" at bounding box center [545, 168] width 33 height 13
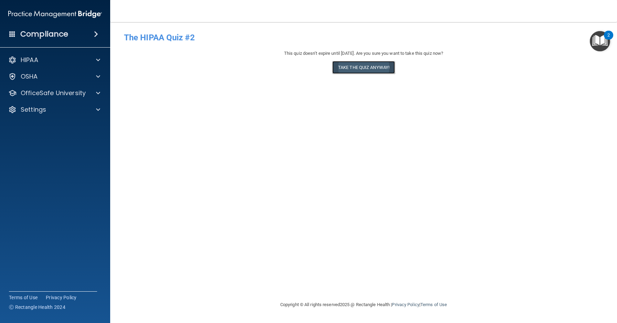
click at [364, 69] on button "Take the quiz anyway!" at bounding box center [363, 67] width 63 height 13
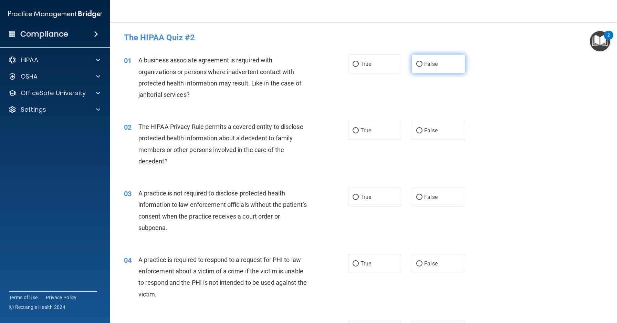
click at [430, 66] on span "False" at bounding box center [430, 64] width 13 height 7
click at [423, 66] on input "False" at bounding box center [419, 64] width 6 height 5
radio input "true"
click at [368, 138] on label "True" at bounding box center [374, 130] width 53 height 19
click at [359, 133] on input "True" at bounding box center [356, 130] width 6 height 5
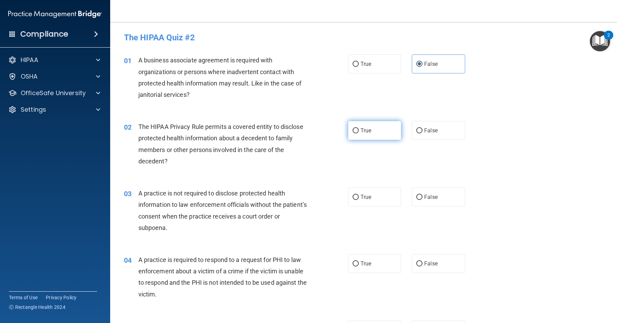
radio input "true"
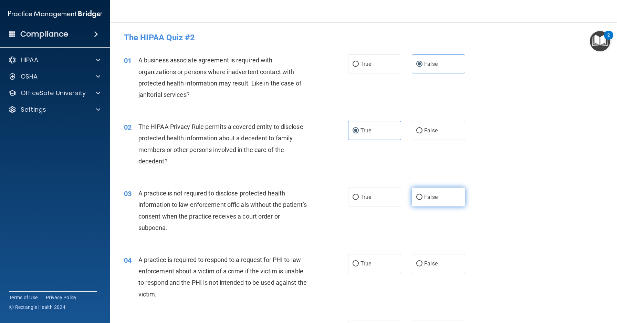
click at [436, 195] on span "False" at bounding box center [430, 197] width 13 height 7
click at [423, 195] on input "False" at bounding box center [419, 197] width 6 height 5
radio input "true"
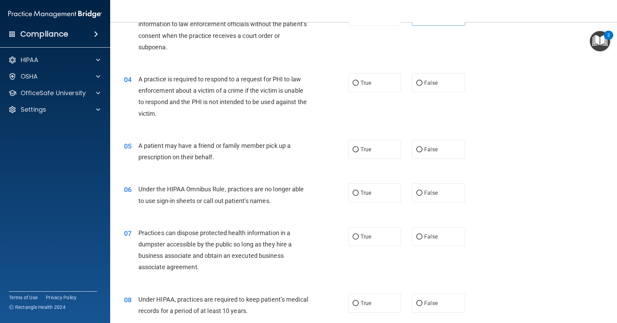
scroll to position [186, 0]
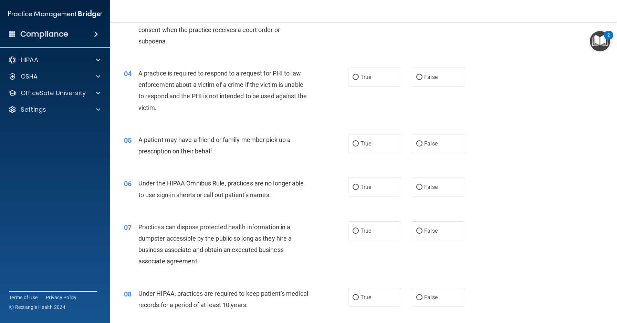
click at [435, 66] on div "04 A practice is required to respond to a request for PHI to law enforcement ab…" at bounding box center [364, 92] width 490 height 66
click at [383, 81] on label "True" at bounding box center [374, 76] width 53 height 19
click at [359, 80] on input "True" at bounding box center [356, 77] width 6 height 5
radio input "true"
click at [392, 135] on label "True" at bounding box center [374, 143] width 53 height 19
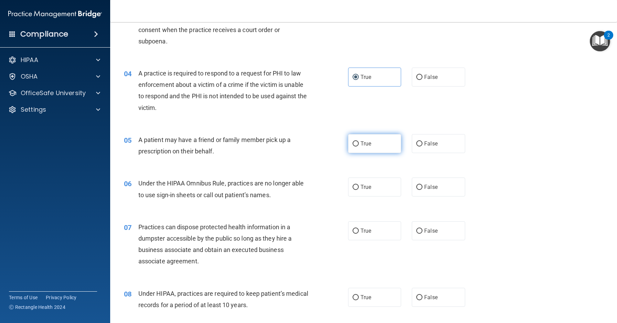
click at [359, 141] on input "True" at bounding box center [356, 143] width 6 height 5
radio input "true"
click at [457, 191] on label "False" at bounding box center [438, 186] width 53 height 19
click at [423, 190] on input "False" at bounding box center [419, 187] width 6 height 5
radio input "true"
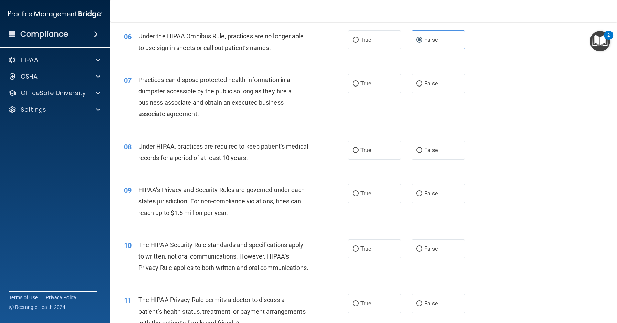
scroll to position [351, 0]
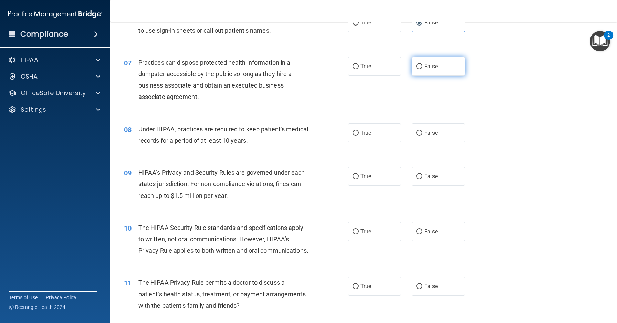
click at [432, 74] on label "False" at bounding box center [438, 66] width 53 height 19
click at [423, 69] on input "False" at bounding box center [419, 66] width 6 height 5
radio input "true"
click at [440, 129] on label "False" at bounding box center [438, 132] width 53 height 19
click at [423, 131] on input "False" at bounding box center [419, 133] width 6 height 5
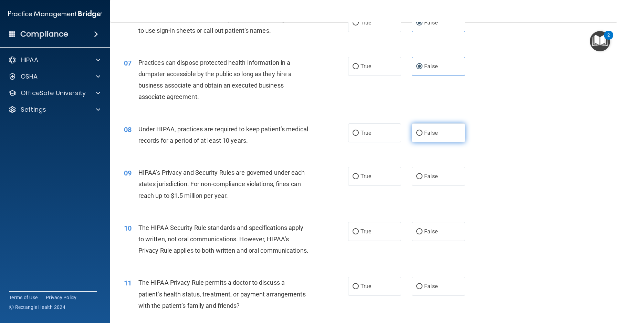
radio input "true"
click at [440, 173] on label "False" at bounding box center [438, 176] width 53 height 19
click at [423, 174] on input "False" at bounding box center [419, 176] width 6 height 5
radio input "true"
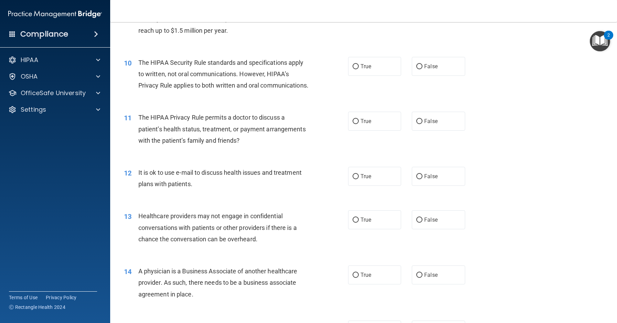
scroll to position [519, 0]
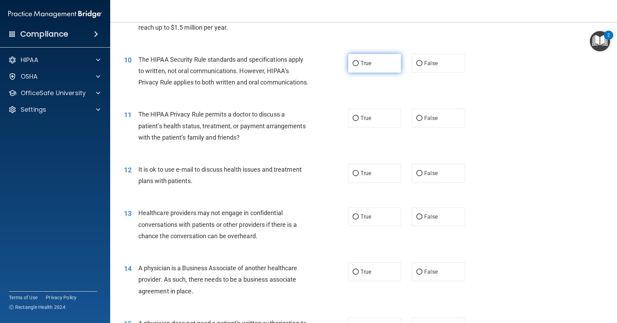
click at [365, 67] on label "True" at bounding box center [374, 63] width 53 height 19
click at [359, 66] on input "True" at bounding box center [356, 63] width 6 height 5
radio input "true"
click at [372, 127] on label "True" at bounding box center [374, 117] width 53 height 19
click at [359, 121] on input "True" at bounding box center [356, 118] width 6 height 5
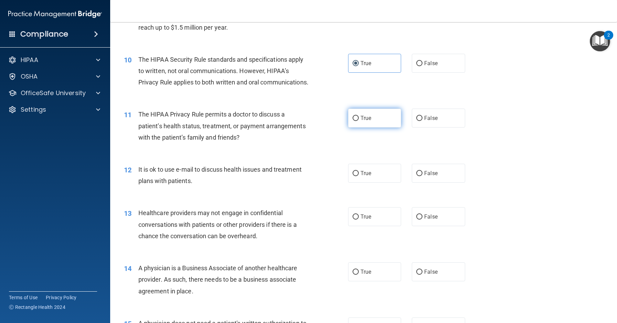
radio input "true"
click at [380, 183] on label "True" at bounding box center [374, 173] width 53 height 19
click at [359, 176] on input "True" at bounding box center [356, 173] width 6 height 5
radio input "true"
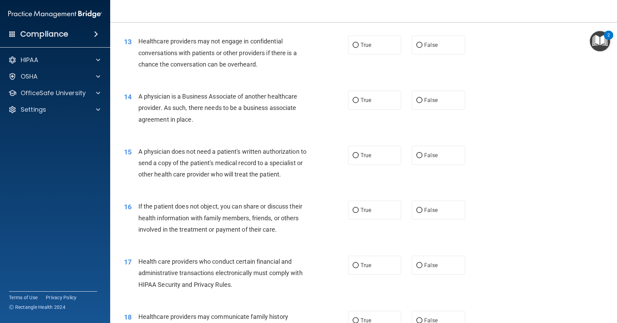
scroll to position [698, 0]
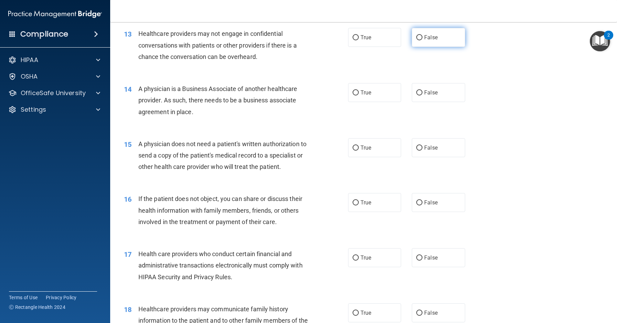
click at [426, 41] on span "False" at bounding box center [430, 37] width 13 height 7
click at [423, 40] on input "False" at bounding box center [419, 37] width 6 height 5
radio input "true"
click at [434, 97] on label "False" at bounding box center [438, 92] width 53 height 19
click at [423, 95] on input "False" at bounding box center [419, 92] width 6 height 5
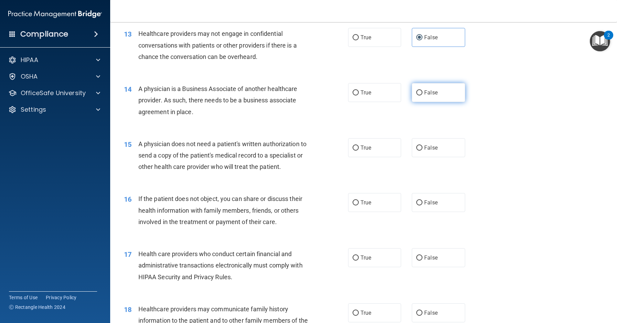
radio input "true"
click at [388, 157] on label "True" at bounding box center [374, 147] width 53 height 19
click at [359, 150] on input "True" at bounding box center [356, 147] width 6 height 5
radio input "true"
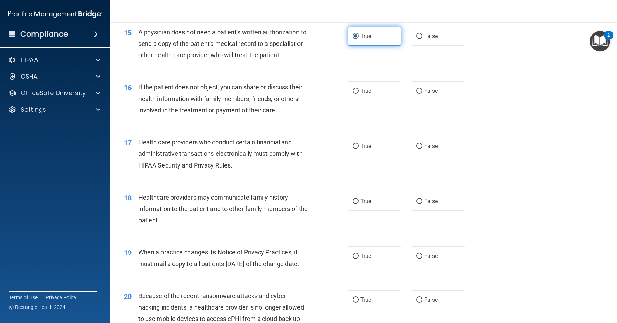
scroll to position [819, 0]
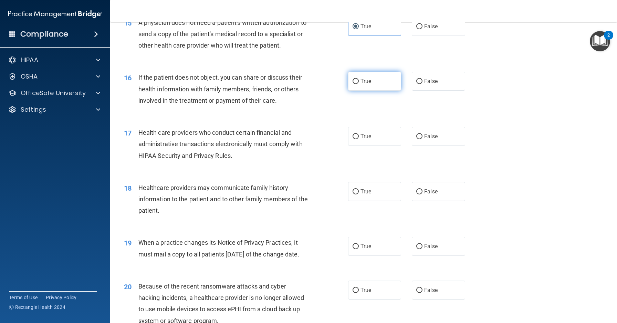
click at [383, 89] on label "True" at bounding box center [374, 81] width 53 height 19
click at [359, 84] on input "True" at bounding box center [356, 81] width 6 height 5
radio input "true"
click at [365, 146] on label "True" at bounding box center [374, 136] width 53 height 19
click at [359, 139] on input "True" at bounding box center [356, 136] width 6 height 5
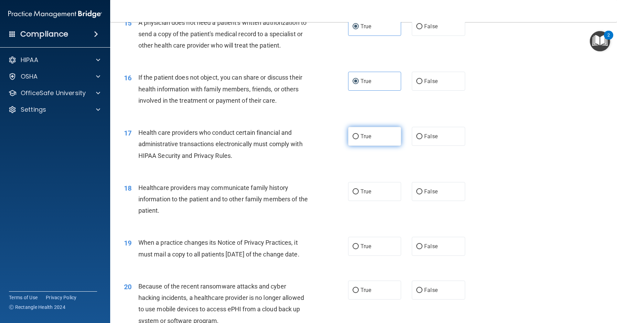
radio input "true"
click at [436, 197] on label "False" at bounding box center [438, 191] width 53 height 19
click at [423, 194] on input "False" at bounding box center [419, 191] width 6 height 5
radio input "true"
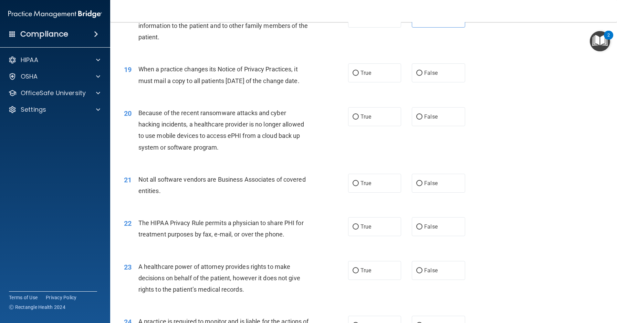
scroll to position [1001, 0]
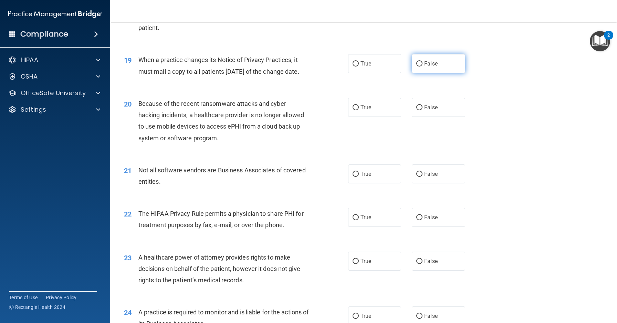
click at [428, 73] on label "False" at bounding box center [438, 63] width 53 height 19
click at [423, 66] on input "False" at bounding box center [419, 63] width 6 height 5
radio input "true"
click at [435, 150] on div "20 Because of the recent ransomware attacks and cyber hacking incidents, a heal…" at bounding box center [364, 122] width 490 height 66
click at [435, 117] on label "False" at bounding box center [438, 107] width 53 height 19
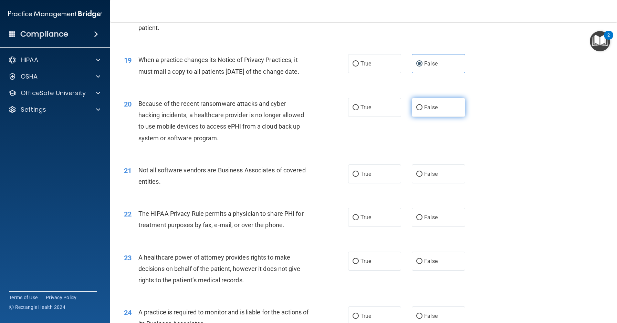
click at [423, 110] on input "False" at bounding box center [419, 107] width 6 height 5
radio input "true"
click at [367, 177] on span "True" at bounding box center [366, 173] width 11 height 7
click at [359, 177] on input "True" at bounding box center [356, 174] width 6 height 5
radio input "true"
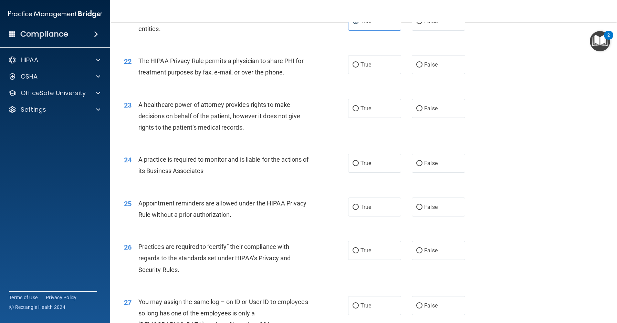
scroll to position [1177, 0]
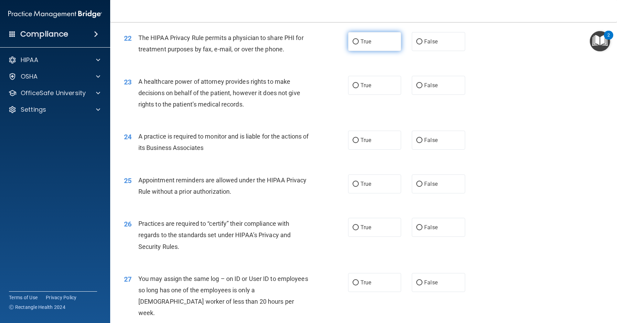
click at [378, 51] on label "True" at bounding box center [374, 41] width 53 height 19
click at [359, 44] on input "True" at bounding box center [356, 41] width 6 height 5
radio input "true"
click at [368, 89] on span "True" at bounding box center [366, 85] width 11 height 7
click at [359, 88] on input "True" at bounding box center [356, 85] width 6 height 5
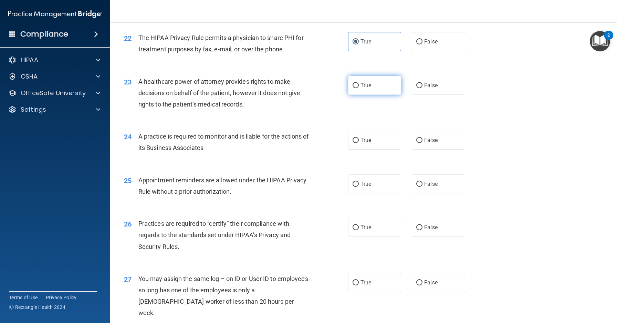
radio input "true"
click at [418, 95] on label "False" at bounding box center [438, 85] width 53 height 19
click at [418, 88] on input "False" at bounding box center [419, 85] width 6 height 5
radio input "true"
radio input "false"
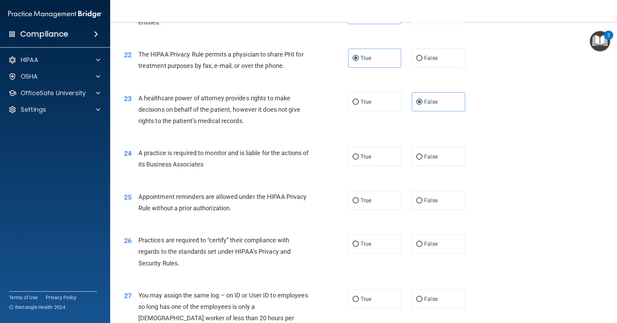
scroll to position [1154, 0]
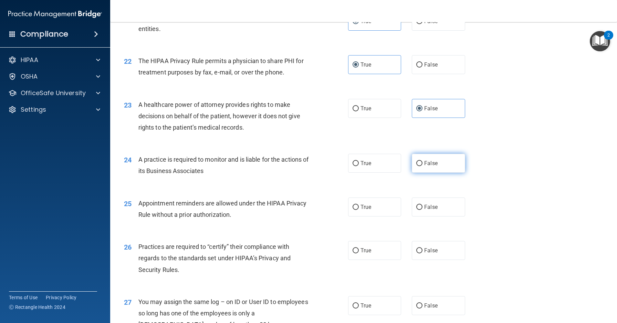
click at [451, 173] on label "False" at bounding box center [438, 163] width 53 height 19
click at [423, 166] on input "False" at bounding box center [419, 163] width 6 height 5
radio input "true"
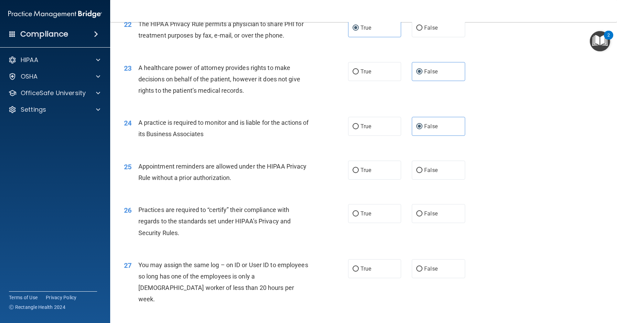
scroll to position [1208, 0]
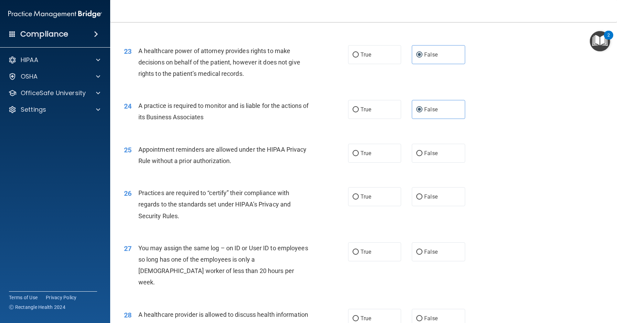
click at [395, 178] on div "25 Appointment reminders are allowed under the HIPAA Privacy Rule without a pri…" at bounding box center [364, 156] width 490 height 43
click at [389, 163] on label "True" at bounding box center [374, 153] width 53 height 19
click at [359, 156] on input "True" at bounding box center [356, 153] width 6 height 5
radio input "true"
click at [436, 200] on span "False" at bounding box center [430, 196] width 13 height 7
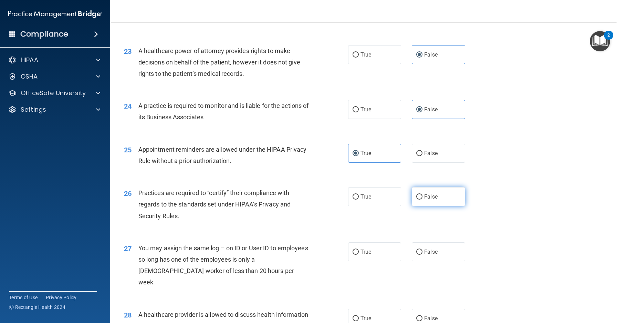
click at [423, 199] on input "False" at bounding box center [419, 196] width 6 height 5
radio input "true"
click at [443, 261] on label "False" at bounding box center [438, 251] width 53 height 19
click at [423, 254] on input "False" at bounding box center [419, 251] width 6 height 5
radio input "true"
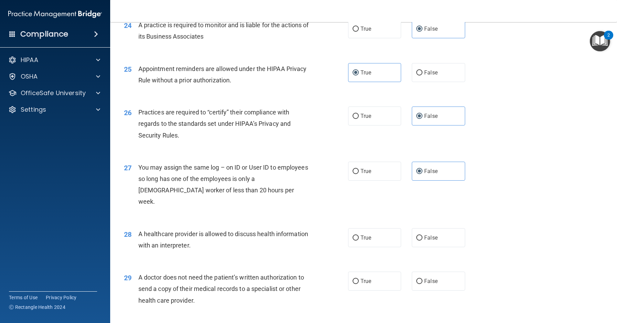
scroll to position [1294, 0]
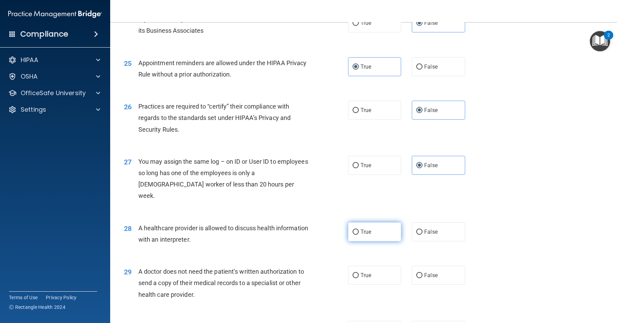
click at [375, 238] on label "True" at bounding box center [374, 231] width 53 height 19
click at [359, 235] on input "True" at bounding box center [356, 231] width 6 height 5
radio input "true"
click at [374, 284] on label "True" at bounding box center [374, 275] width 53 height 19
click at [359, 278] on input "True" at bounding box center [356, 275] width 6 height 5
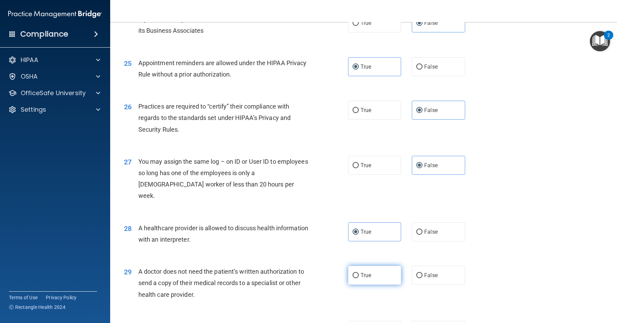
radio input "true"
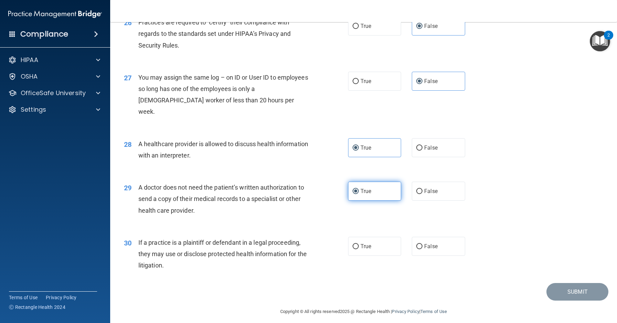
scroll to position [1379, 0]
click at [365, 249] on span "True" at bounding box center [366, 245] width 11 height 7
click at [359, 249] on input "True" at bounding box center [356, 245] width 6 height 5
radio input "true"
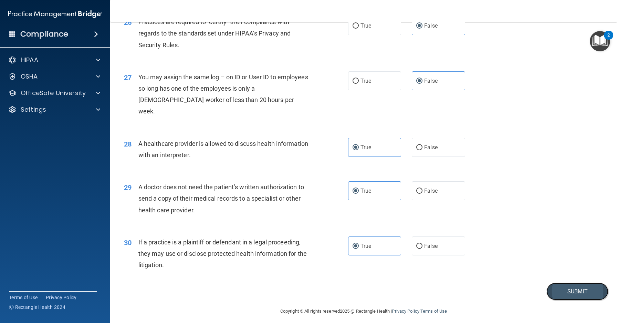
click at [568, 300] on button "Submit" at bounding box center [578, 291] width 62 height 18
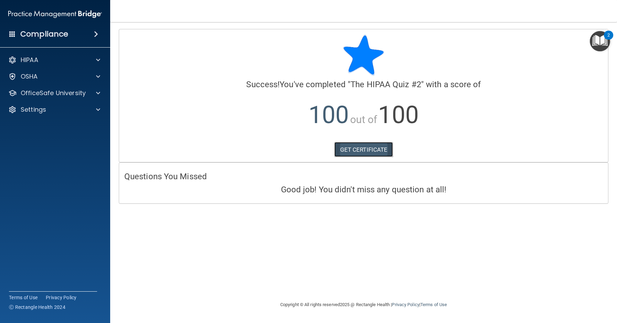
click at [372, 146] on link "GET CERTIFICATE" at bounding box center [363, 149] width 59 height 15
click at [98, 62] on span at bounding box center [98, 60] width 4 height 8
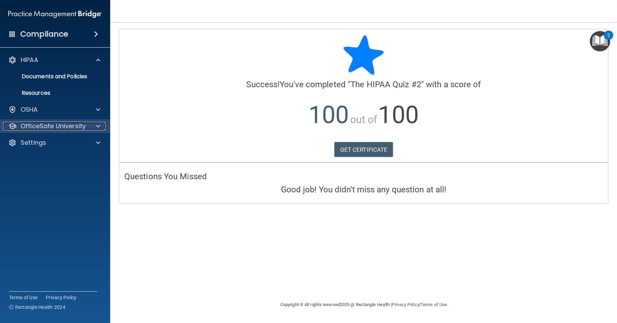
click at [65, 124] on p "OfficeSafe University" at bounding box center [53, 126] width 65 height 8
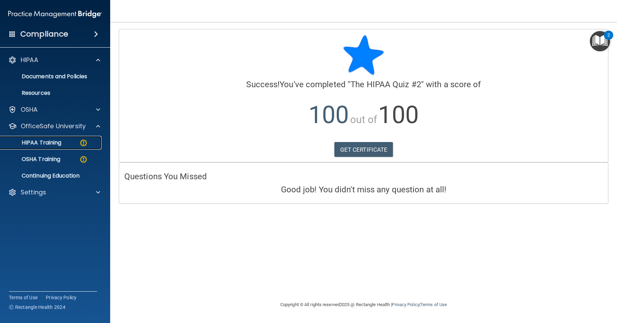
click at [54, 146] on p "HIPAA Training" at bounding box center [32, 142] width 57 height 7
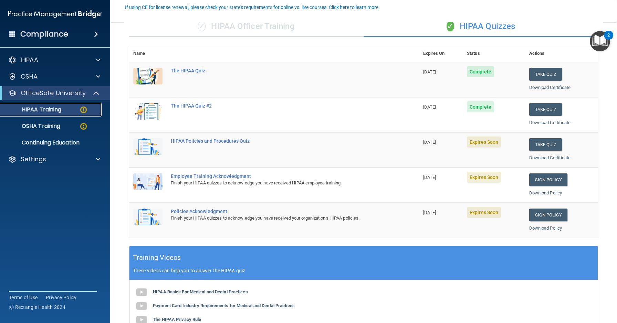
scroll to position [73, 0]
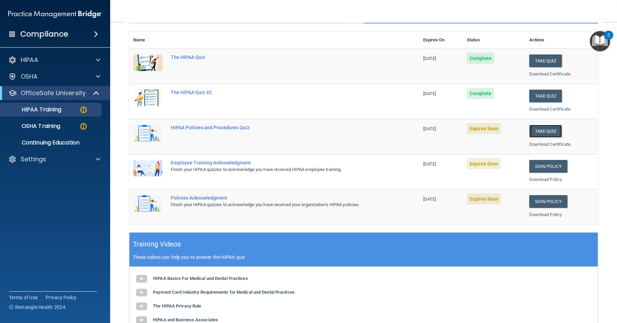
click at [548, 127] on button "Take Quiz" at bounding box center [545, 131] width 33 height 13
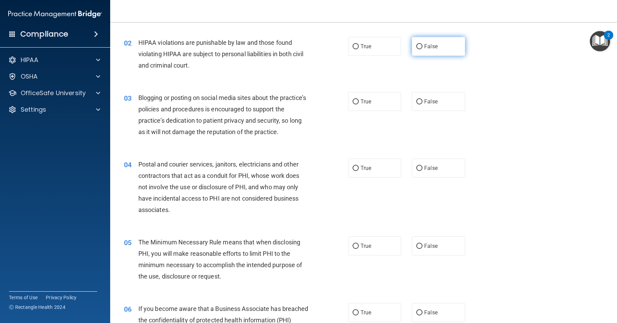
click at [427, 47] on span "False" at bounding box center [430, 46] width 13 height 7
click at [423, 47] on input "False" at bounding box center [419, 46] width 6 height 5
radio input "true"
click at [376, 101] on label "True" at bounding box center [374, 101] width 53 height 19
click at [359, 101] on input "True" at bounding box center [356, 101] width 6 height 5
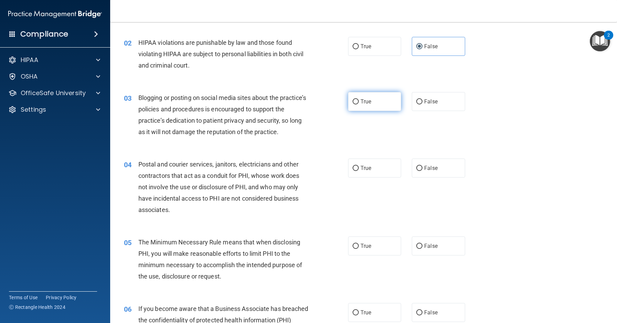
radio input "true"
click at [453, 165] on label "False" at bounding box center [438, 167] width 53 height 19
click at [423, 166] on input "False" at bounding box center [419, 168] width 6 height 5
radio input "true"
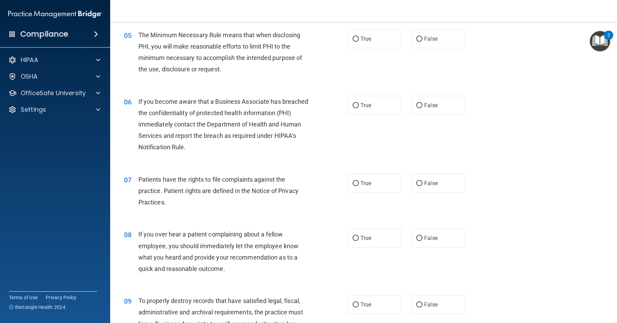
scroll to position [283, 0]
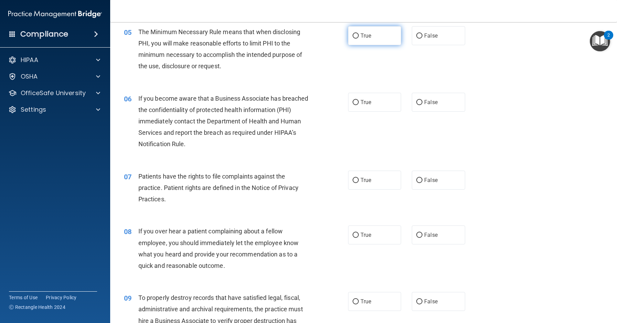
click at [386, 42] on label "True" at bounding box center [374, 35] width 53 height 19
click at [359, 39] on input "True" at bounding box center [356, 35] width 6 height 5
radio input "true"
click at [447, 119] on div "06 If you become aware that a Business Associate has breached the confidentiali…" at bounding box center [364, 123] width 490 height 78
click at [446, 110] on label "False" at bounding box center [438, 102] width 53 height 19
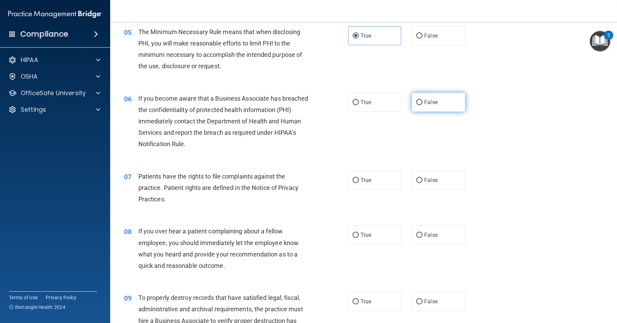
click at [423, 105] on input "False" at bounding box center [419, 102] width 6 height 5
radio input "true"
click at [384, 178] on label "True" at bounding box center [374, 179] width 53 height 19
click at [359, 178] on input "True" at bounding box center [356, 180] width 6 height 5
radio input "true"
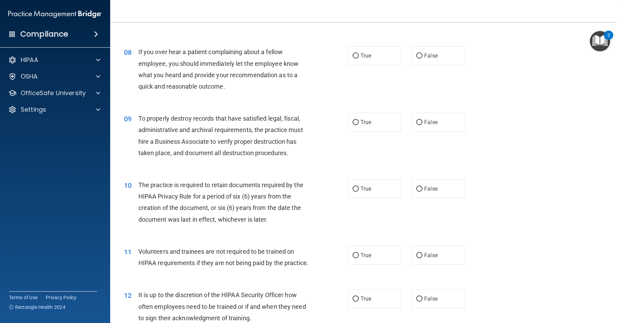
scroll to position [469, 0]
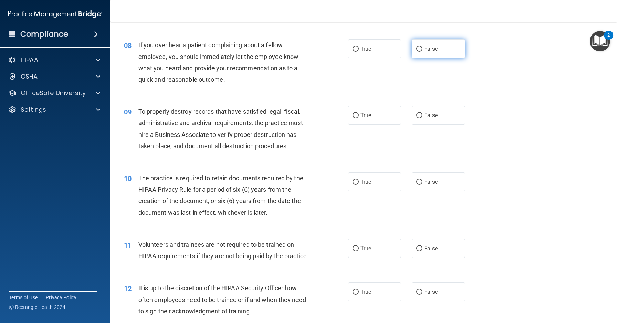
click at [427, 51] on span "False" at bounding box center [430, 48] width 13 height 7
click at [423, 51] on input "False" at bounding box center [419, 48] width 6 height 5
radio input "true"
click at [440, 109] on label "False" at bounding box center [438, 115] width 53 height 19
click at [423, 113] on input "False" at bounding box center [419, 115] width 6 height 5
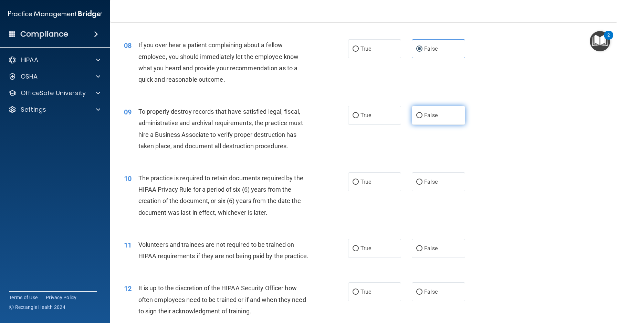
radio input "true"
click at [387, 182] on label "True" at bounding box center [374, 181] width 53 height 19
click at [359, 182] on input "True" at bounding box center [356, 181] width 6 height 5
radio input "true"
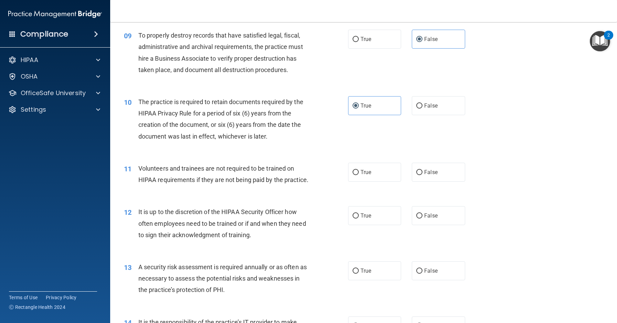
scroll to position [572, 0]
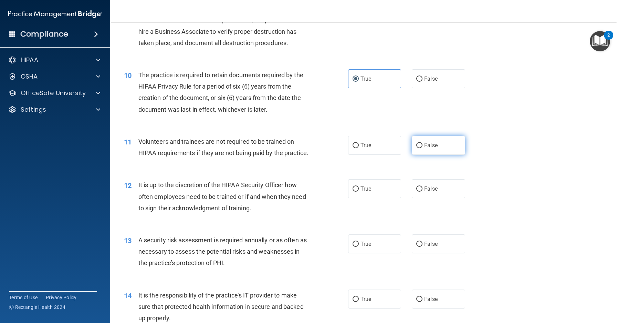
click at [441, 147] on label "False" at bounding box center [438, 145] width 53 height 19
click at [423, 147] on input "False" at bounding box center [419, 145] width 6 height 5
radio input "true"
click at [436, 183] on label "False" at bounding box center [438, 188] width 53 height 19
click at [423, 186] on input "False" at bounding box center [419, 188] width 6 height 5
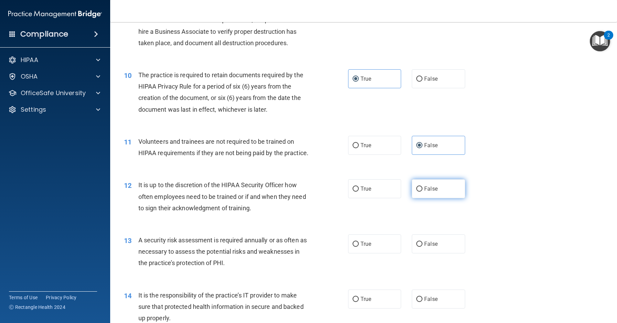
radio input "true"
click at [370, 240] on label "True" at bounding box center [374, 243] width 53 height 19
click at [359, 241] on input "True" at bounding box center [356, 243] width 6 height 5
radio input "true"
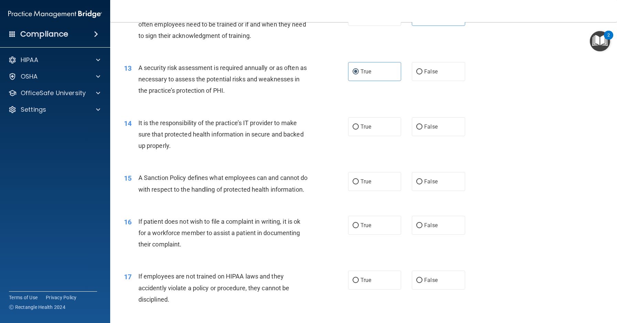
scroll to position [744, 0]
click at [357, 130] on label "True" at bounding box center [374, 126] width 53 height 19
click at [357, 130] on input "True" at bounding box center [356, 127] width 6 height 5
radio input "true"
click at [444, 139] on div "14 It is the responsibility of the practice’s IT provider to make sure that pro…" at bounding box center [364, 136] width 490 height 55
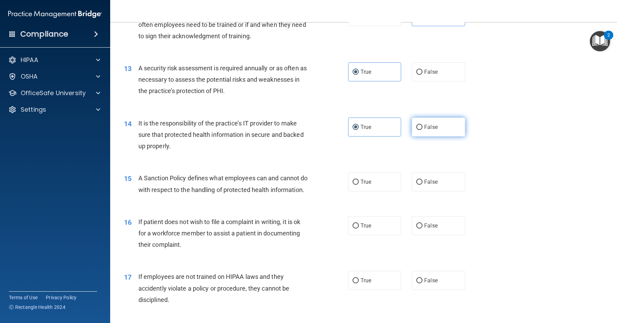
click at [444, 126] on label "False" at bounding box center [438, 126] width 53 height 19
click at [423, 126] on input "False" at bounding box center [419, 127] width 6 height 5
radio input "true"
radio input "false"
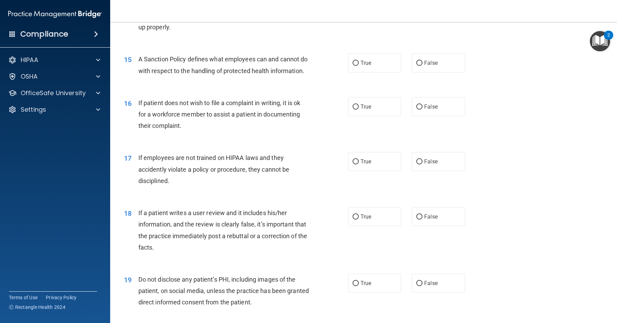
scroll to position [863, 0]
click at [443, 69] on label "False" at bounding box center [438, 62] width 53 height 19
click at [423, 65] on input "False" at bounding box center [419, 62] width 6 height 5
radio input "true"
click at [388, 115] on label "True" at bounding box center [374, 105] width 53 height 19
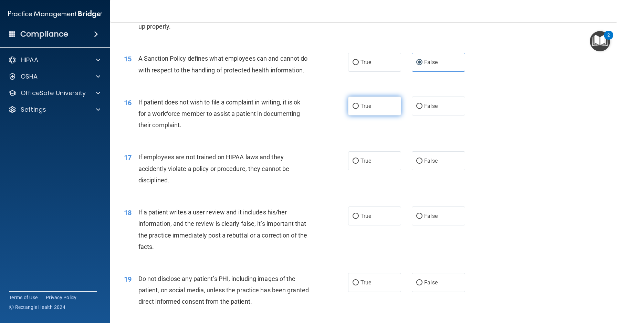
click at [359, 109] on input "True" at bounding box center [356, 106] width 6 height 5
radio input "true"
click at [436, 170] on label "False" at bounding box center [438, 160] width 53 height 19
click at [423, 164] on input "False" at bounding box center [419, 160] width 6 height 5
radio input "true"
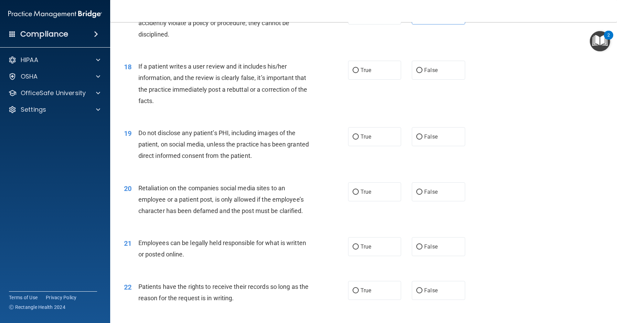
scroll to position [1025, 0]
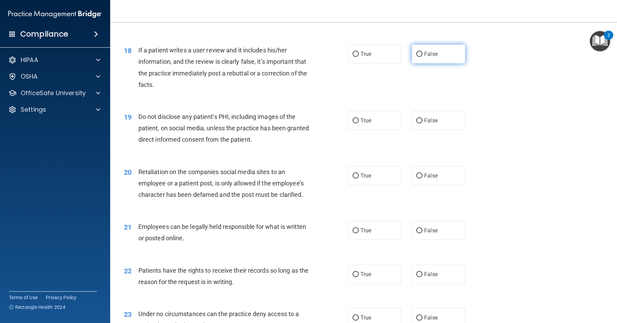
click at [459, 63] on label "False" at bounding box center [438, 53] width 53 height 19
click at [423, 57] on input "False" at bounding box center [419, 54] width 6 height 5
radio input "true"
click at [388, 128] on label "True" at bounding box center [374, 120] width 53 height 19
click at [359, 123] on input "True" at bounding box center [356, 120] width 6 height 5
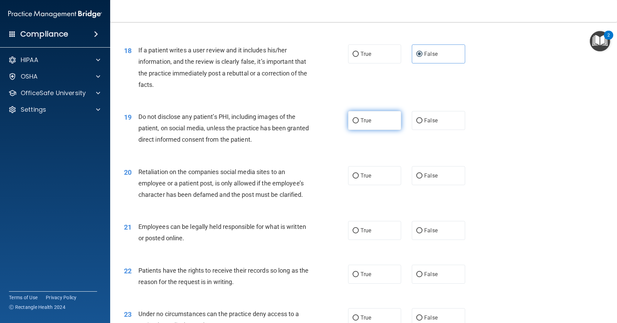
radio input "true"
click at [436, 179] on label "False" at bounding box center [438, 175] width 53 height 19
click at [423, 178] on input "False" at bounding box center [419, 175] width 6 height 5
radio input "true"
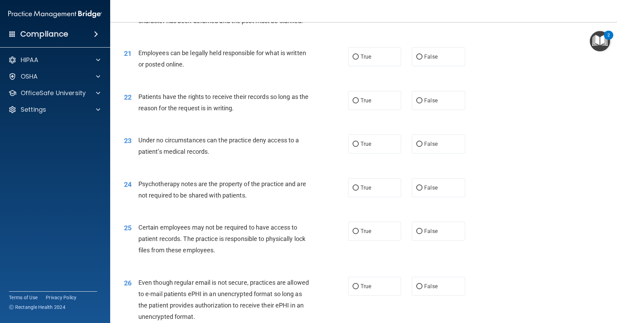
scroll to position [1199, 0]
click at [379, 65] on label "True" at bounding box center [374, 55] width 53 height 19
click at [359, 59] on input "True" at bounding box center [356, 56] width 6 height 5
radio input "true"
click at [427, 107] on label "False" at bounding box center [438, 99] width 53 height 19
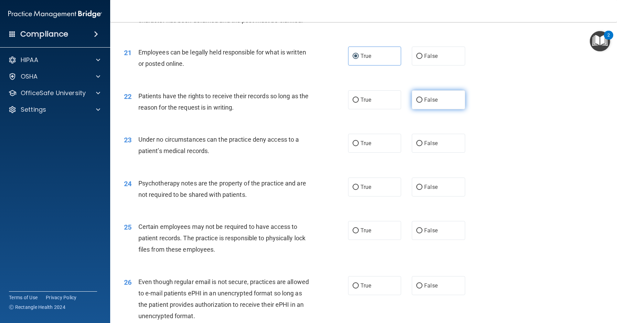
click at [423, 103] on input "False" at bounding box center [419, 99] width 6 height 5
radio input "true"
click at [434, 153] on label "False" at bounding box center [438, 143] width 53 height 19
click at [423, 146] on input "False" at bounding box center [419, 143] width 6 height 5
radio input "true"
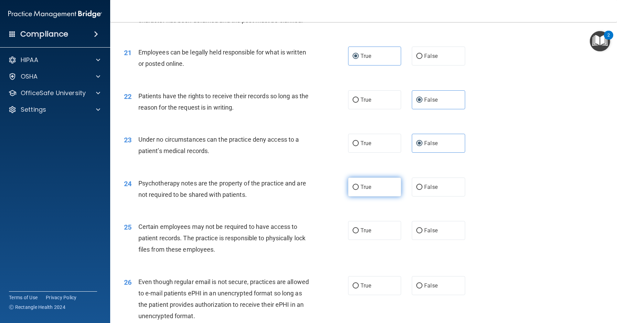
click at [391, 195] on label "True" at bounding box center [374, 186] width 53 height 19
click at [359, 190] on input "True" at bounding box center [356, 187] width 6 height 5
radio input "true"
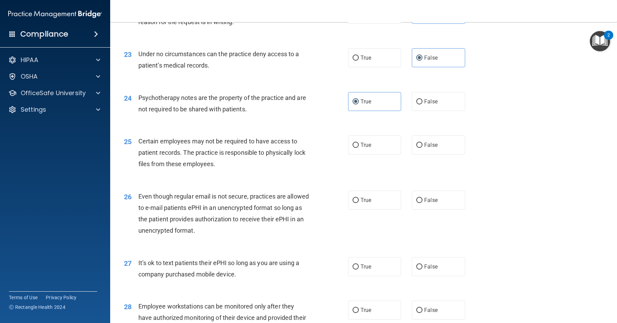
scroll to position [1301, 0]
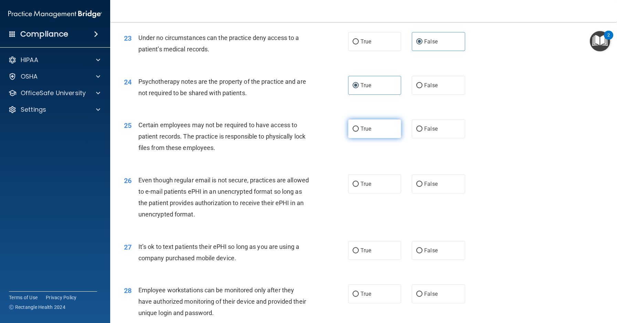
click at [384, 135] on label "True" at bounding box center [374, 128] width 53 height 19
click at [359, 132] on input "True" at bounding box center [356, 128] width 6 height 5
radio input "true"
click at [394, 193] on label "True" at bounding box center [374, 183] width 53 height 19
click at [359, 187] on input "True" at bounding box center [356, 183] width 6 height 5
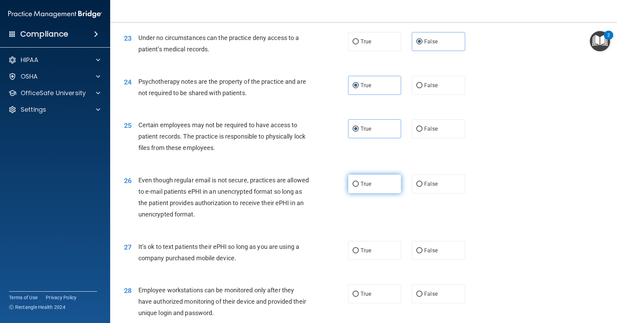
radio input "true"
click at [427, 258] on label "False" at bounding box center [438, 250] width 53 height 19
click at [423, 253] on input "False" at bounding box center [419, 250] width 6 height 5
radio input "true"
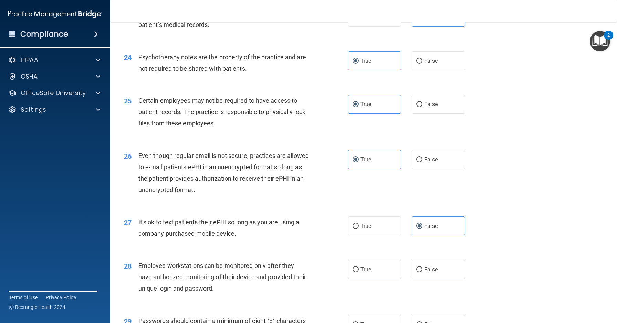
scroll to position [1336, 0]
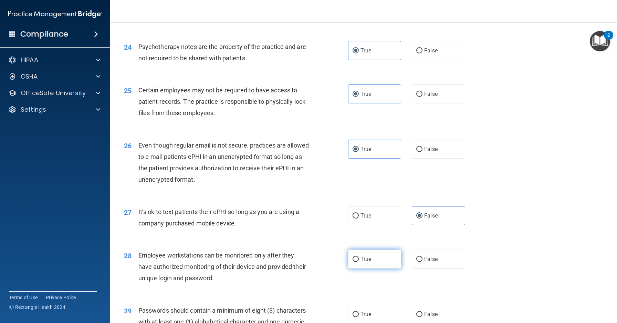
click at [367, 262] on span "True" at bounding box center [366, 259] width 11 height 7
click at [359, 262] on input "True" at bounding box center [356, 259] width 6 height 5
radio input "true"
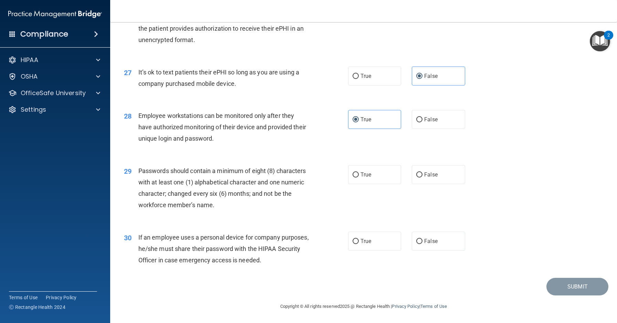
scroll to position [1486, 0]
click at [433, 125] on label "False" at bounding box center [438, 119] width 53 height 19
click at [423, 122] on input "False" at bounding box center [419, 119] width 6 height 5
radio input "true"
radio input "false"
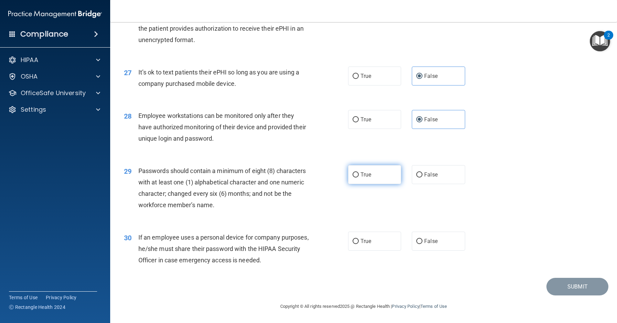
click at [366, 183] on label "True" at bounding box center [374, 174] width 53 height 19
click at [359, 177] on input "True" at bounding box center [356, 174] width 6 height 5
radio input "true"
click at [440, 237] on label "False" at bounding box center [438, 240] width 53 height 19
click at [423, 239] on input "False" at bounding box center [419, 241] width 6 height 5
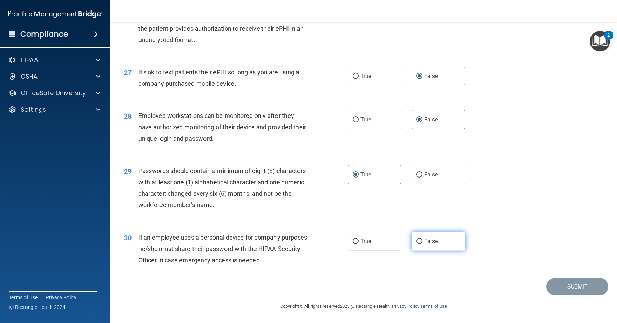
radio input "true"
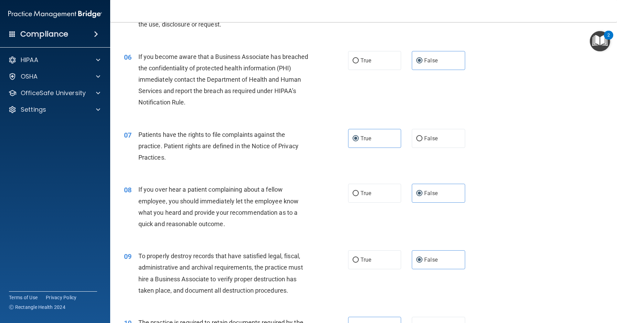
scroll to position [0, 0]
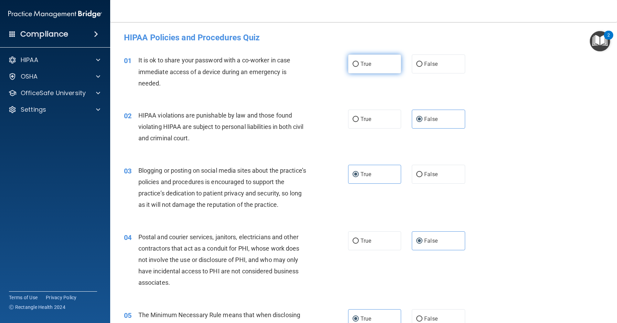
click at [386, 67] on label "True" at bounding box center [374, 63] width 53 height 19
click at [359, 67] on input "True" at bounding box center [356, 64] width 6 height 5
radio input "true"
click at [437, 58] on label "False" at bounding box center [438, 63] width 53 height 19
click at [423, 62] on input "False" at bounding box center [419, 64] width 6 height 5
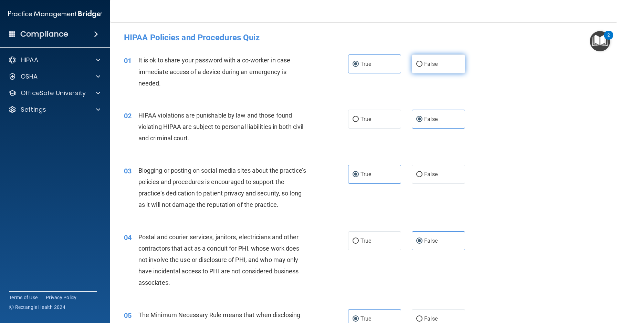
radio input "true"
radio input "false"
click at [372, 124] on label "True" at bounding box center [374, 119] width 53 height 19
click at [359, 122] on input "True" at bounding box center [356, 119] width 6 height 5
radio input "true"
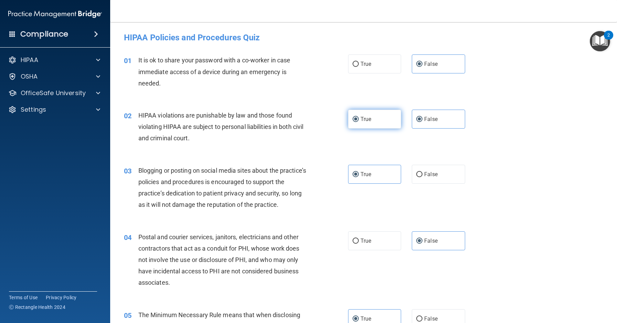
radio input "false"
click at [426, 181] on label "False" at bounding box center [438, 174] width 53 height 19
click at [423, 177] on input "False" at bounding box center [419, 174] width 6 height 5
radio input "true"
radio input "false"
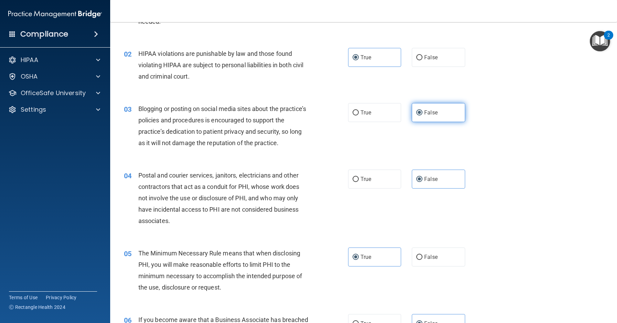
scroll to position [63, 0]
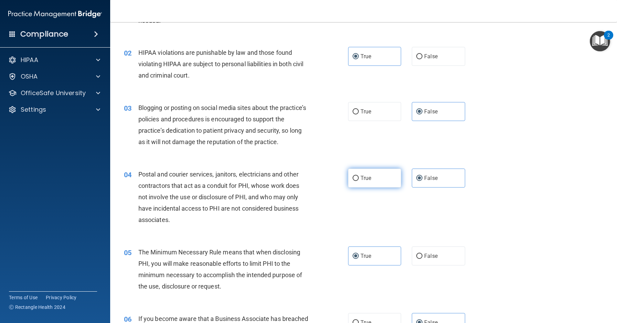
click at [383, 180] on label "True" at bounding box center [374, 177] width 53 height 19
click at [359, 180] on input "True" at bounding box center [356, 178] width 6 height 5
radio input "true"
radio input "false"
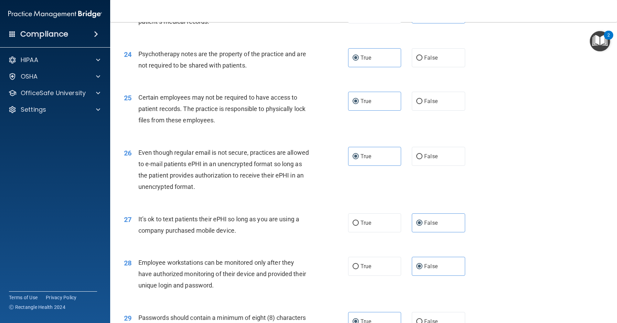
scroll to position [1486, 0]
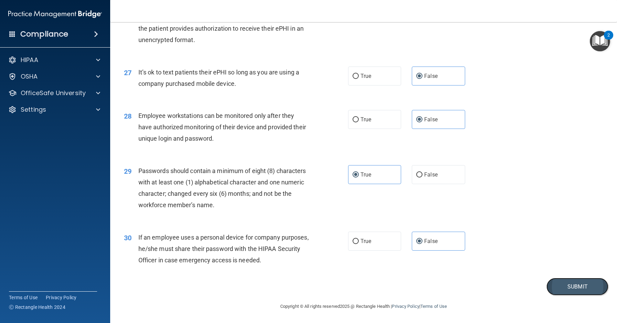
click at [563, 279] on button "Submit" at bounding box center [578, 287] width 62 height 18
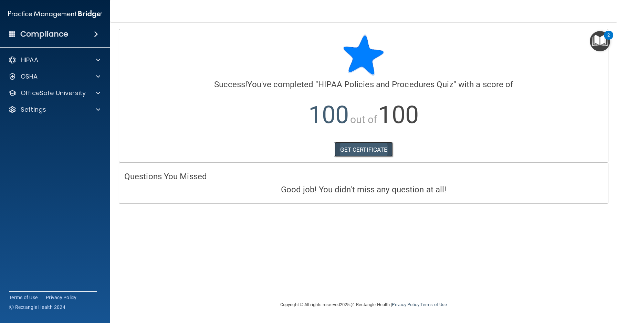
click at [377, 153] on link "GET CERTIFICATE" at bounding box center [363, 149] width 59 height 15
click at [93, 61] on div at bounding box center [97, 60] width 17 height 8
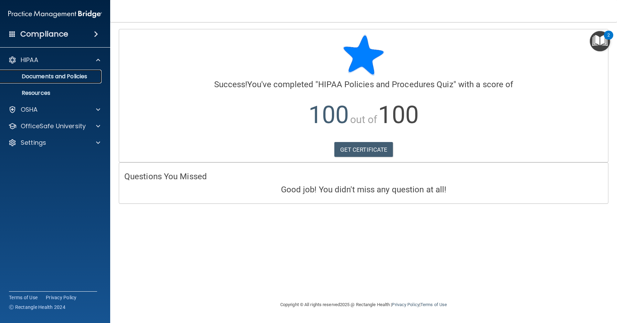
click at [79, 77] on p "Documents and Policies" at bounding box center [51, 76] width 94 height 7
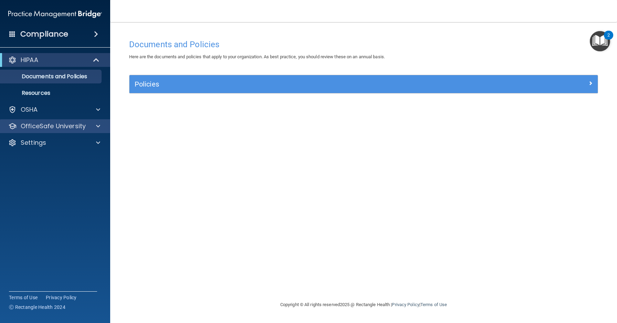
click at [100, 131] on div "OfficeSafe University" at bounding box center [55, 126] width 111 height 14
click at [82, 131] on div "OfficeSafe University" at bounding box center [55, 126] width 111 height 14
click at [93, 128] on div at bounding box center [97, 126] width 17 height 8
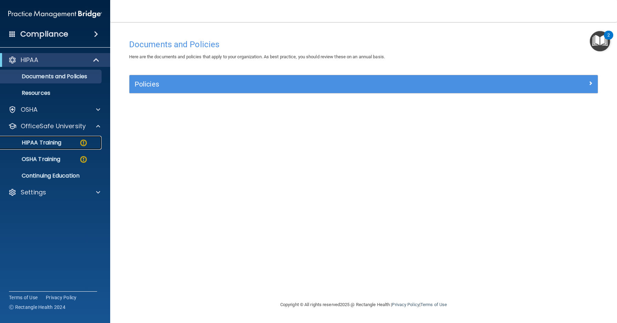
click at [83, 140] on img at bounding box center [83, 142] width 9 height 9
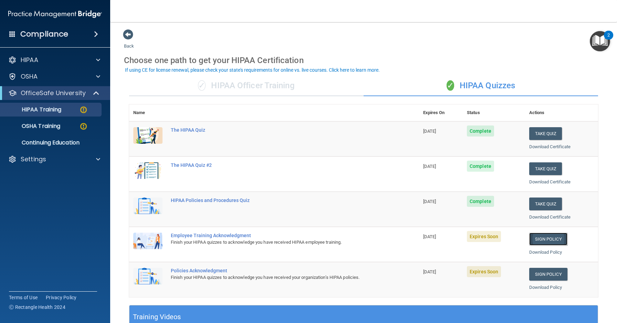
click at [559, 237] on link "Sign Policy" at bounding box center [548, 238] width 38 height 13
click at [553, 276] on link "Sign Policy" at bounding box center [548, 274] width 38 height 13
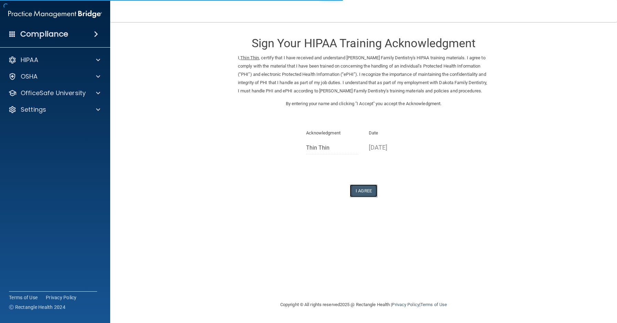
click at [360, 188] on button "I Agree" at bounding box center [364, 190] width 28 height 13
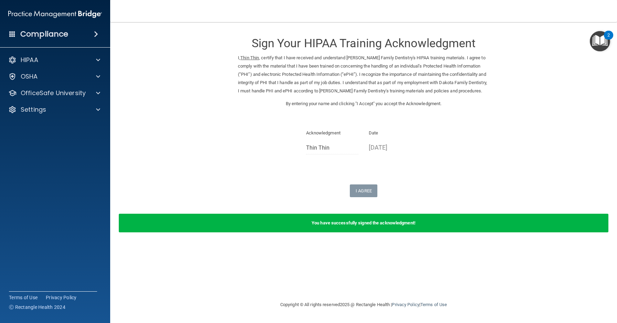
click at [361, 176] on div "Sign Your HIPAA Training Acknowledgment I, Thin Thin , certify that I have rece…" at bounding box center [363, 113] width 251 height 168
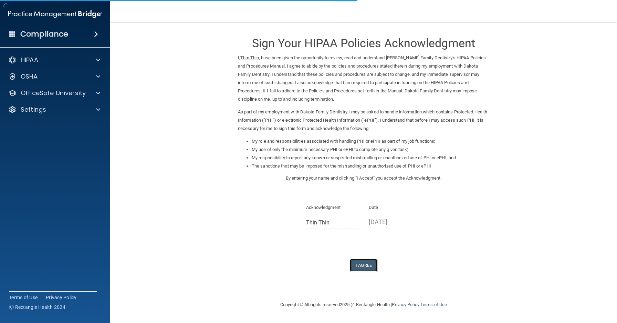
click at [366, 264] on button "I Agree" at bounding box center [364, 265] width 28 height 13
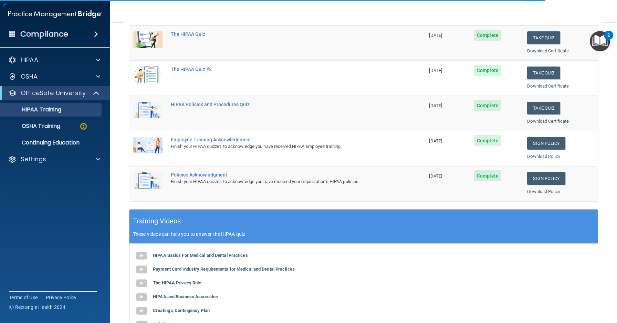
scroll to position [79, 0]
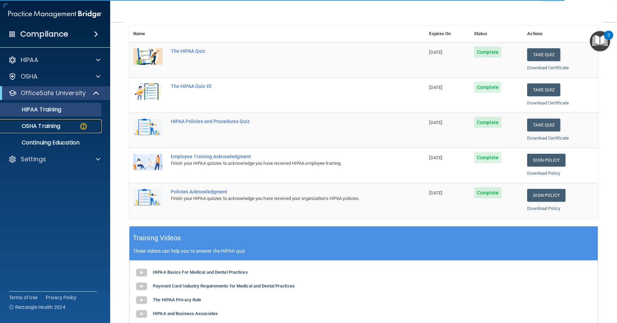
click at [90, 127] on div "OSHA Training" at bounding box center [51, 126] width 94 height 7
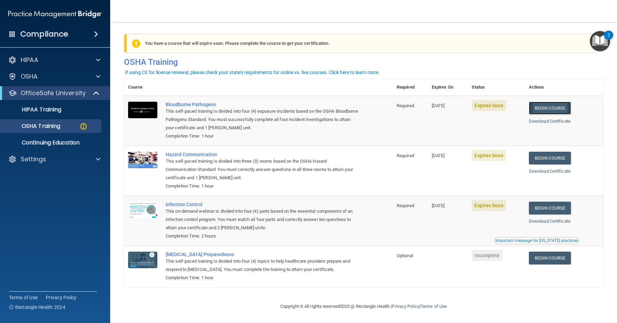
click at [565, 106] on link "Begin Course" at bounding box center [550, 108] width 42 height 13
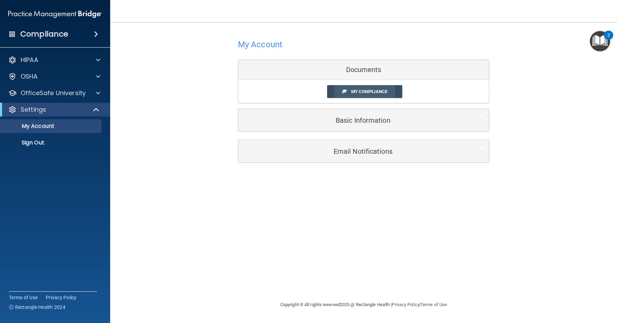
click at [334, 96] on link "My Compliance" at bounding box center [364, 91] width 75 height 13
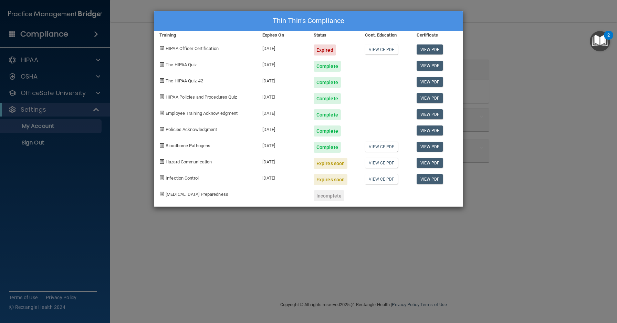
click at [362, 229] on div "Thin Thin's Compliance Training Expires On Status Cont. Education Certificate H…" at bounding box center [308, 161] width 617 height 323
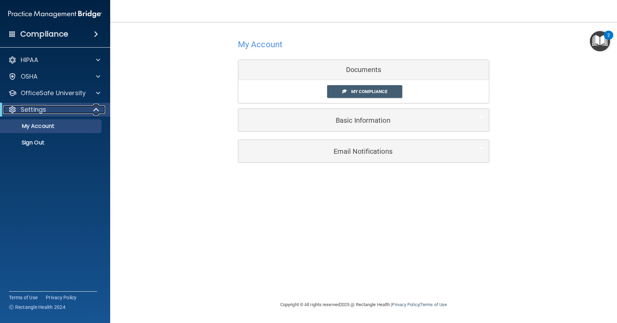
click at [99, 110] on span at bounding box center [97, 109] width 6 height 8
click at [99, 110] on span at bounding box center [98, 109] width 4 height 8
click at [99, 110] on span at bounding box center [97, 109] width 6 height 8
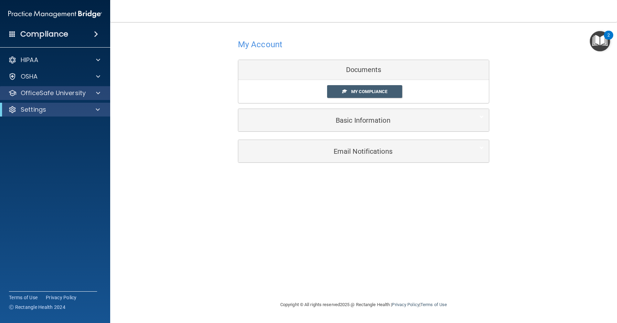
click at [102, 100] on div "OfficeSafe University" at bounding box center [55, 93] width 111 height 14
click at [99, 94] on span at bounding box center [98, 93] width 4 height 8
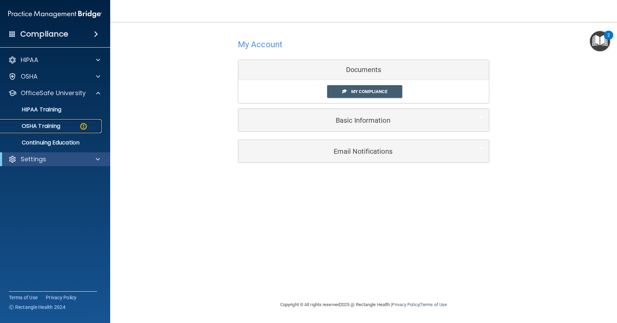
click at [68, 123] on div "OSHA Training" at bounding box center [51, 126] width 94 height 7
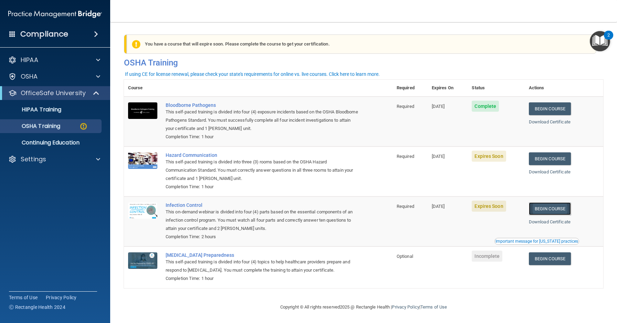
click at [555, 208] on link "Begin Course" at bounding box center [550, 208] width 42 height 13
click at [566, 160] on link "Begin Course" at bounding box center [550, 158] width 42 height 13
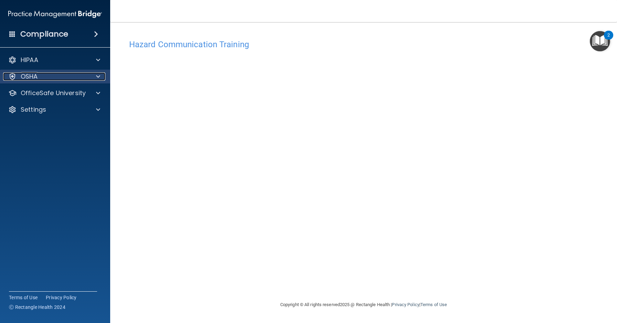
click at [93, 80] on div at bounding box center [97, 76] width 17 height 8
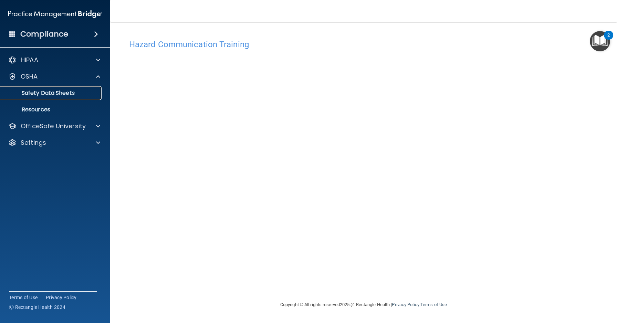
click at [80, 97] on link "Safety Data Sheets" at bounding box center [47, 93] width 108 height 14
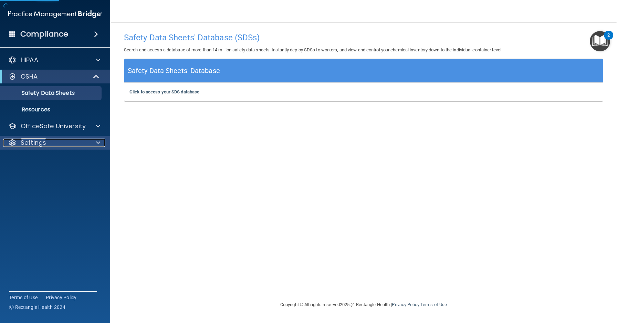
click at [63, 140] on div "Settings" at bounding box center [45, 142] width 85 height 8
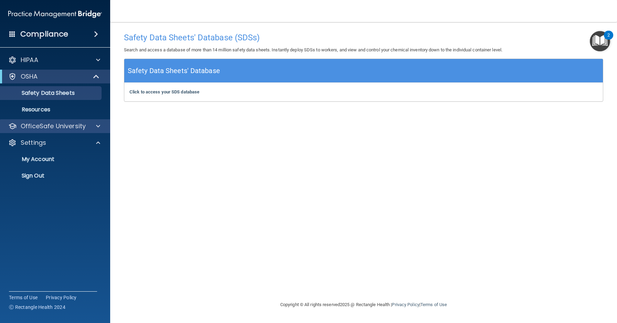
click at [65, 131] on div "OfficeSafe University" at bounding box center [55, 126] width 111 height 14
click at [99, 126] on span at bounding box center [98, 126] width 4 height 8
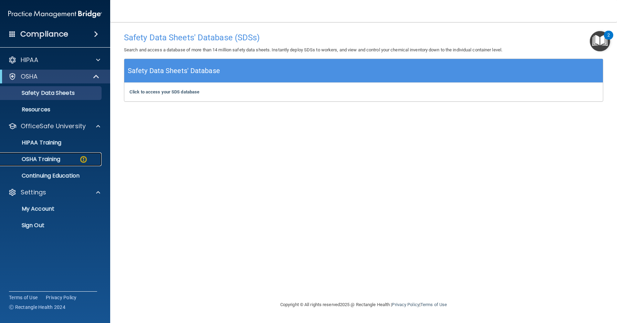
click at [76, 159] on div "OSHA Training" at bounding box center [51, 159] width 94 height 7
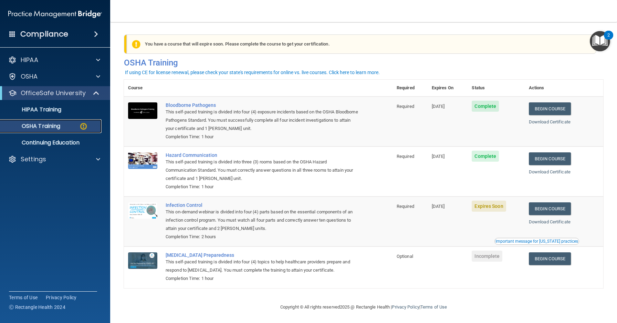
scroll to position [1, 0]
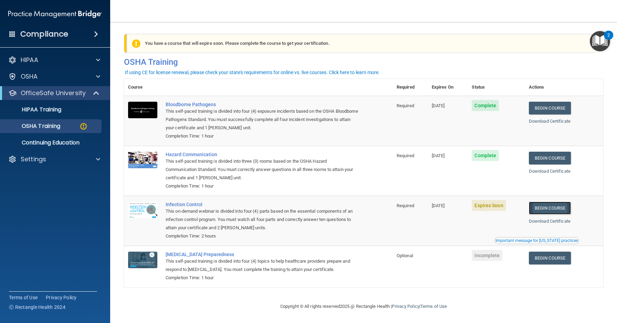
click at [555, 207] on link "Begin Course" at bounding box center [550, 207] width 42 height 13
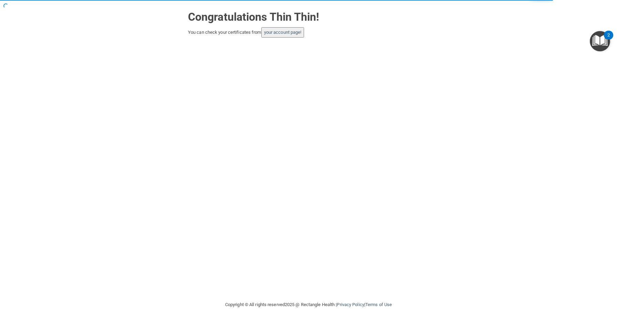
click at [278, 25] on div "Congratulations Thin Thin! You can check your certificates from your account pa…" at bounding box center [308, 22] width 251 height 31
click at [279, 29] on button "your account page!" at bounding box center [282, 32] width 43 height 10
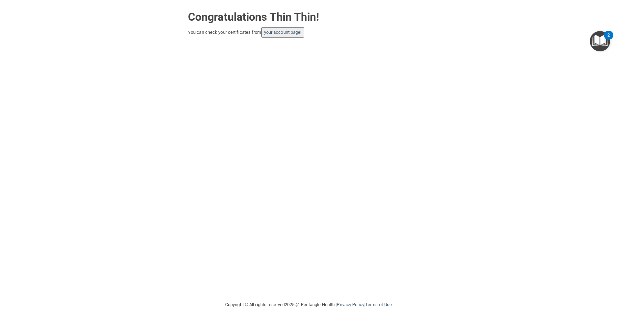
click at [302, 27] on button "your account page!" at bounding box center [282, 32] width 43 height 10
click at [295, 30] on link "your account page!" at bounding box center [283, 32] width 38 height 5
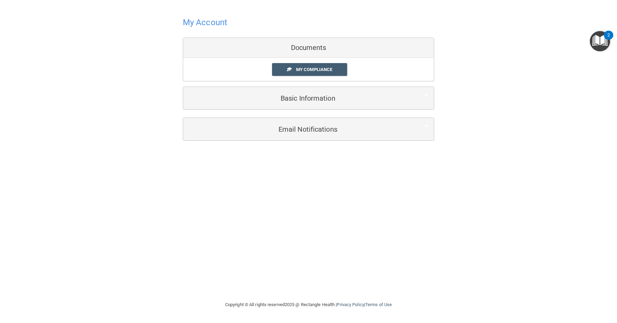
click at [346, 58] on div "My Compliance My Compliance My BAA" at bounding box center [308, 69] width 251 height 23
click at [340, 65] on link "My Compliance" at bounding box center [309, 69] width 75 height 13
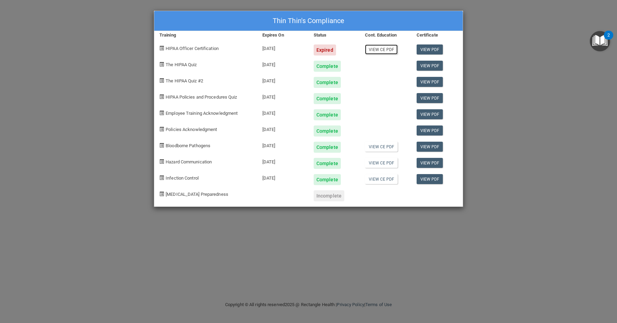
click at [394, 47] on link "View CE PDF" at bounding box center [381, 49] width 33 height 10
click at [343, 55] on div "Complete" at bounding box center [334, 63] width 51 height 16
click at [328, 51] on div "Expired" at bounding box center [325, 49] width 22 height 11
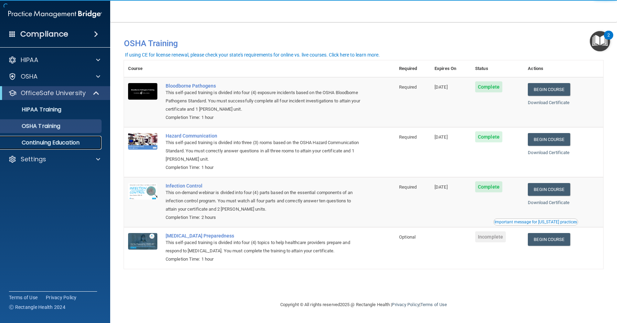
click at [67, 143] on p "Continuing Education" at bounding box center [51, 142] width 94 height 7
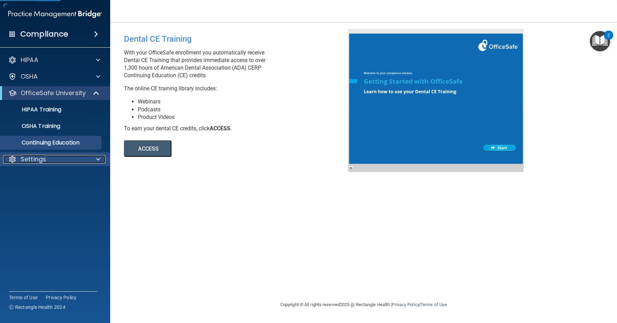
click at [58, 157] on div "Settings" at bounding box center [45, 159] width 85 height 8
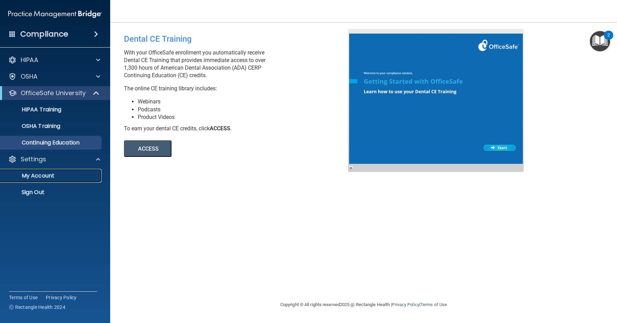
click at [54, 171] on link "My Account" at bounding box center [47, 176] width 108 height 14
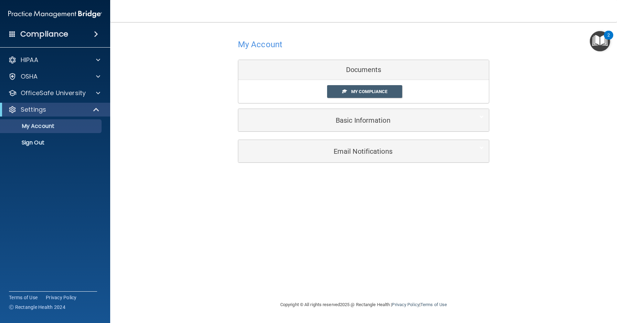
click at [346, 82] on div "My Compliance My Compliance My BAA" at bounding box center [363, 91] width 251 height 23
click at [346, 89] on span at bounding box center [344, 91] width 4 height 4
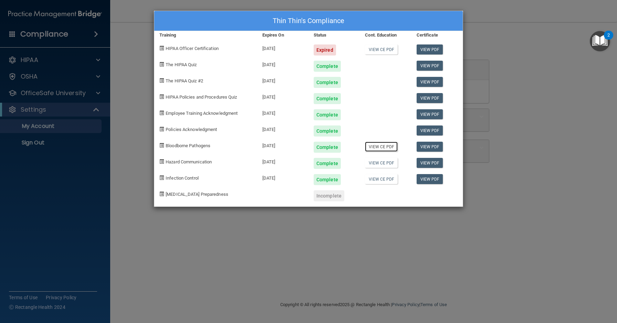
click at [389, 147] on link "View CE PDF" at bounding box center [381, 147] width 33 height 10
click at [388, 169] on div "View CE PDF" at bounding box center [385, 177] width 51 height 16
click at [387, 163] on link "View CE PDF" at bounding box center [381, 163] width 33 height 10
click at [396, 183] on link "View CE PDF" at bounding box center [381, 179] width 33 height 10
click at [380, 147] on link "View CE PDF" at bounding box center [381, 147] width 33 height 10
